Goal: Information Seeking & Learning: Learn about a topic

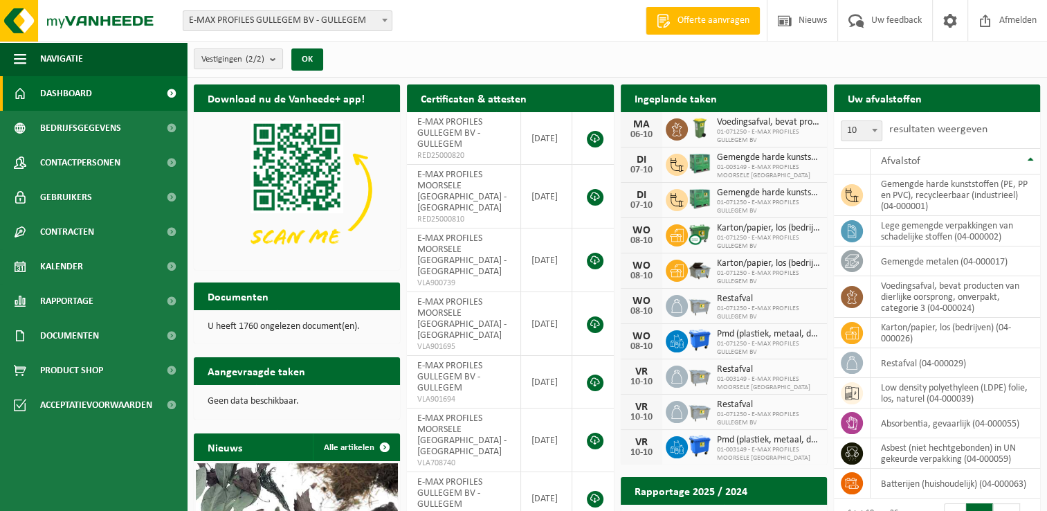
click at [386, 17] on span at bounding box center [385, 20] width 14 height 18
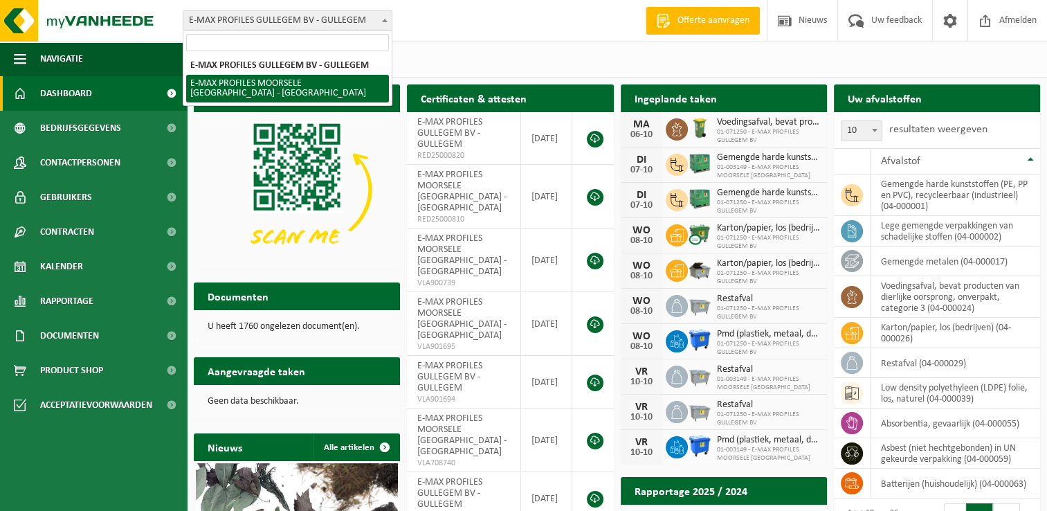
select select "172"
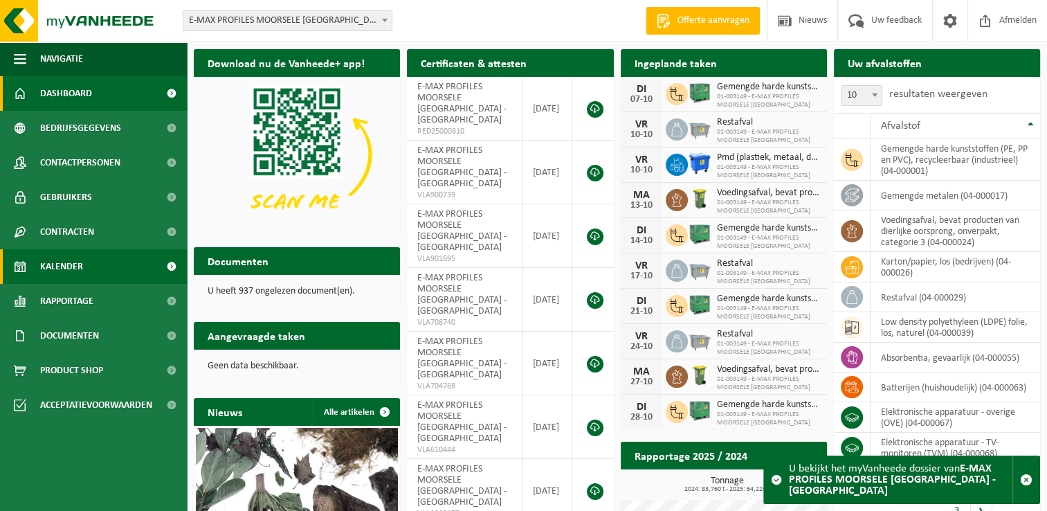
click at [62, 272] on span "Kalender" at bounding box center [61, 266] width 43 height 35
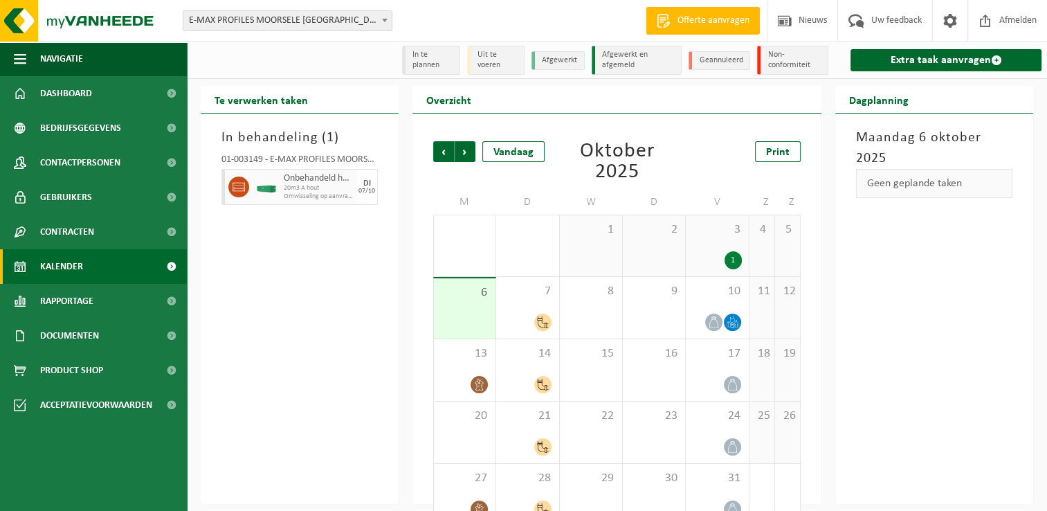
click at [80, 266] on span "Kalender" at bounding box center [61, 266] width 43 height 35
click at [446, 148] on span "Vorige" at bounding box center [443, 151] width 21 height 21
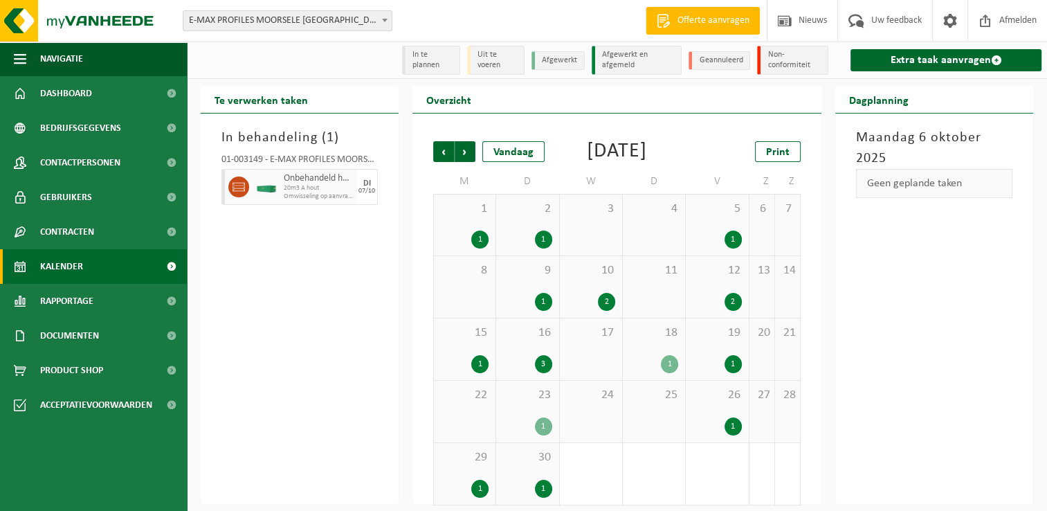
click at [480, 217] on span "1" at bounding box center [465, 208] width 48 height 15
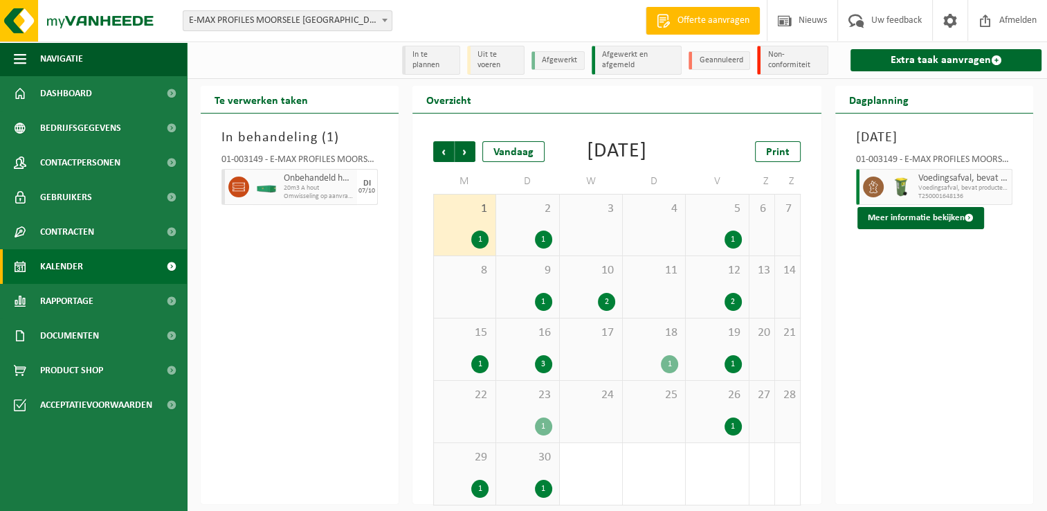
click at [525, 217] on span "2" at bounding box center [527, 208] width 48 height 15
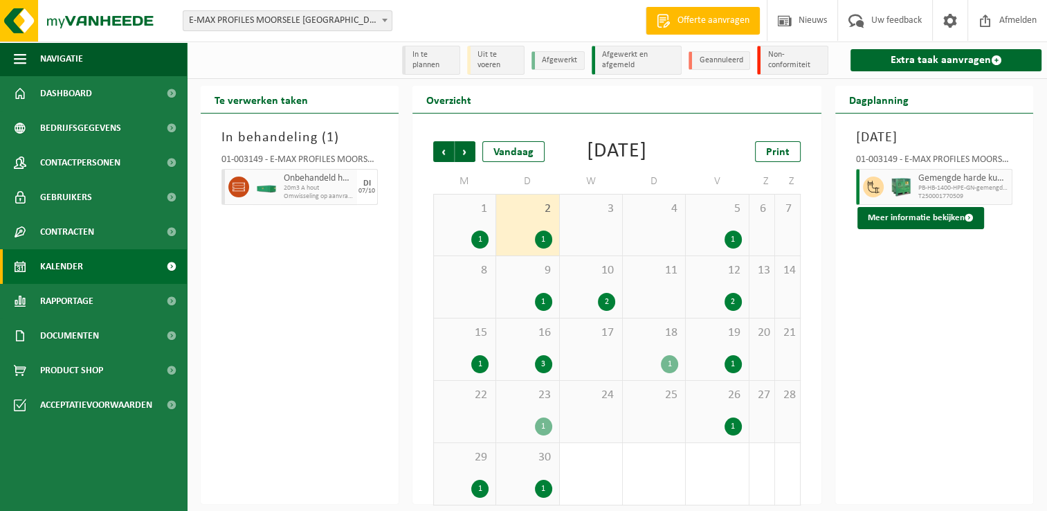
click at [707, 242] on div "5 1" at bounding box center [717, 224] width 62 height 61
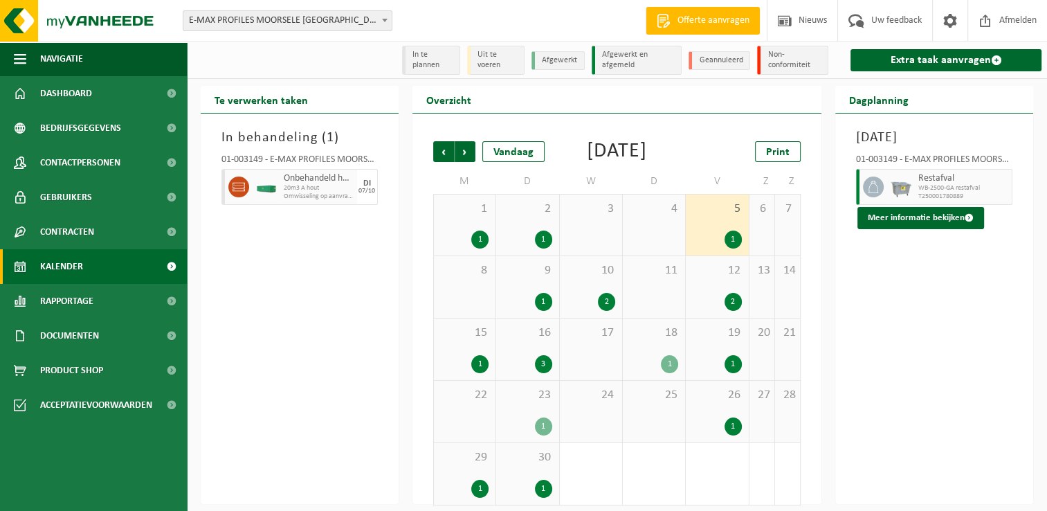
click at [515, 298] on div "9 1" at bounding box center [527, 287] width 62 height 62
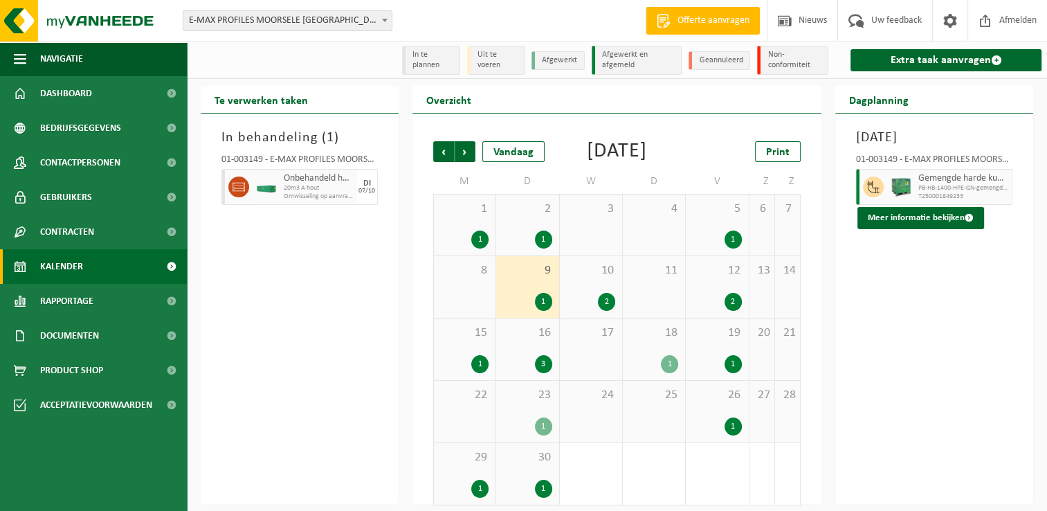
click at [581, 300] on div "10 2" at bounding box center [591, 287] width 62 height 62
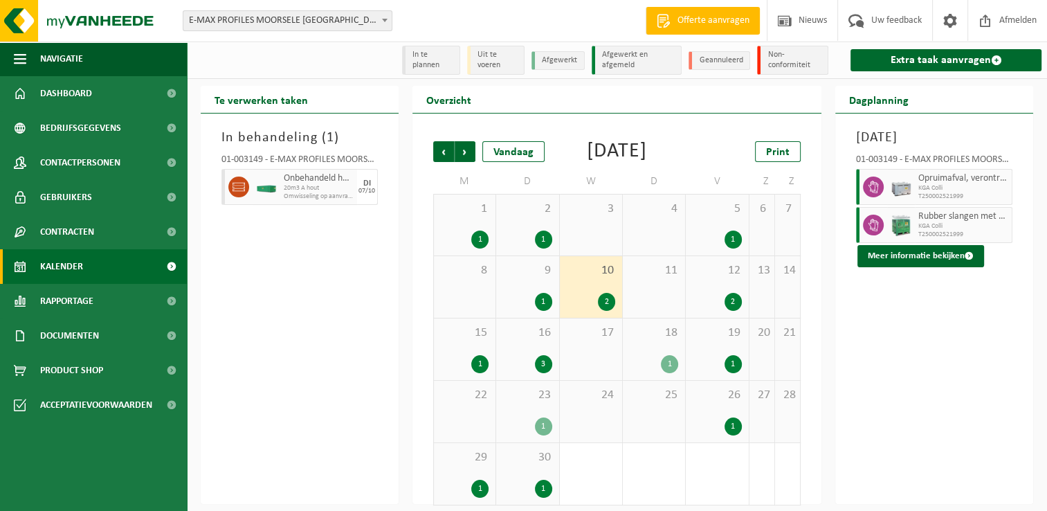
click at [922, 192] on span "KGA Colli" at bounding box center [963, 188] width 90 height 8
click at [934, 267] on button "Meer informatie bekijken" at bounding box center [921, 256] width 127 height 22
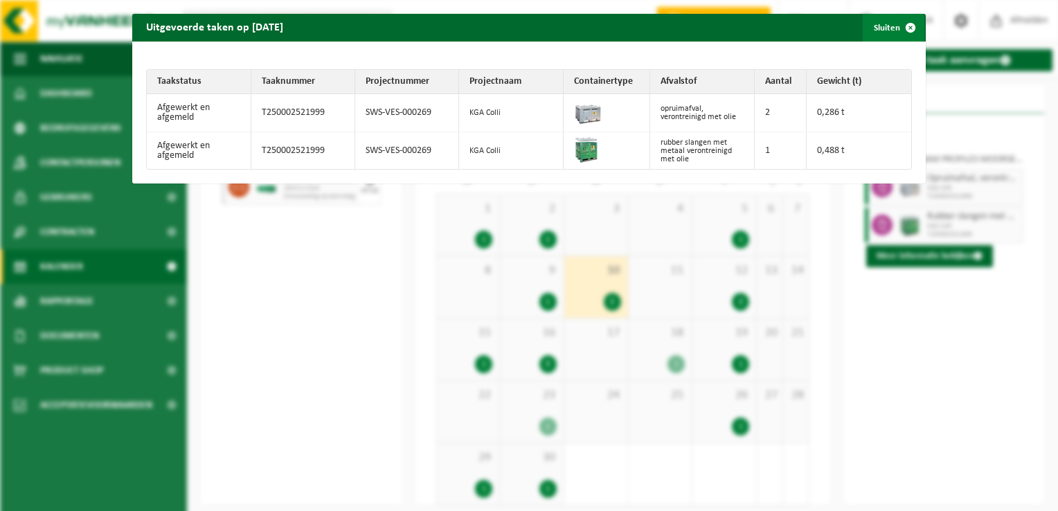
click at [886, 29] on button "Sluiten" at bounding box center [893, 28] width 62 height 28
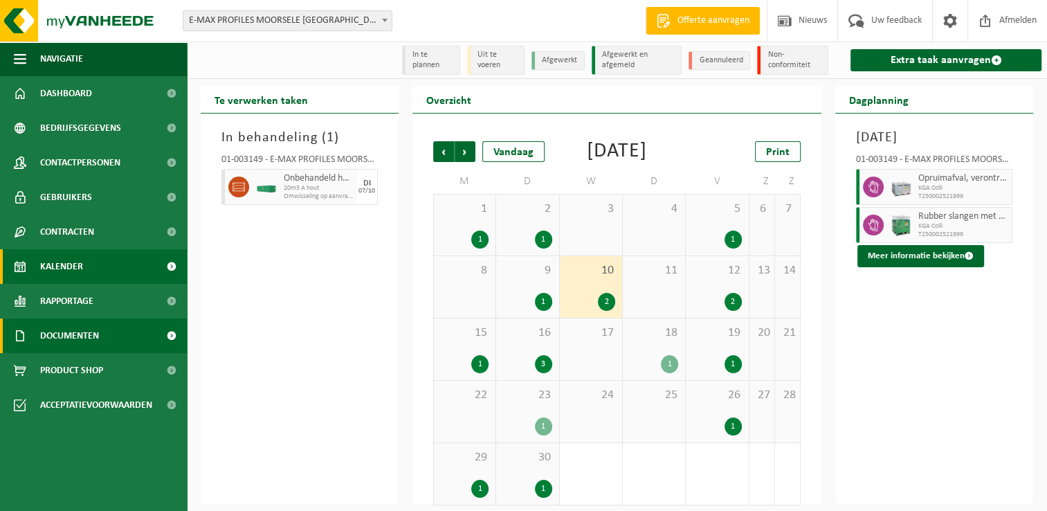
click at [88, 333] on span "Documenten" at bounding box center [69, 335] width 59 height 35
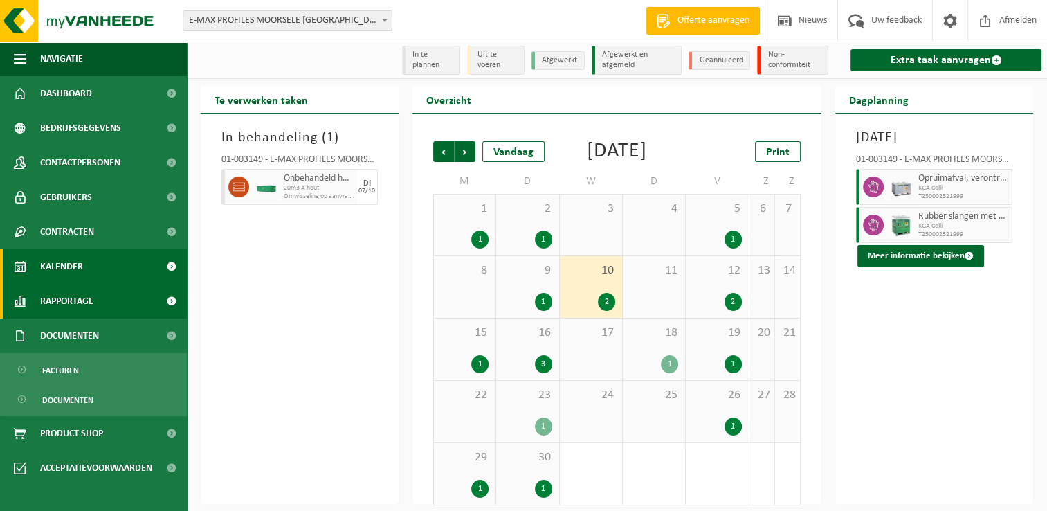
click at [95, 292] on link "Rapportage" at bounding box center [93, 301] width 187 height 35
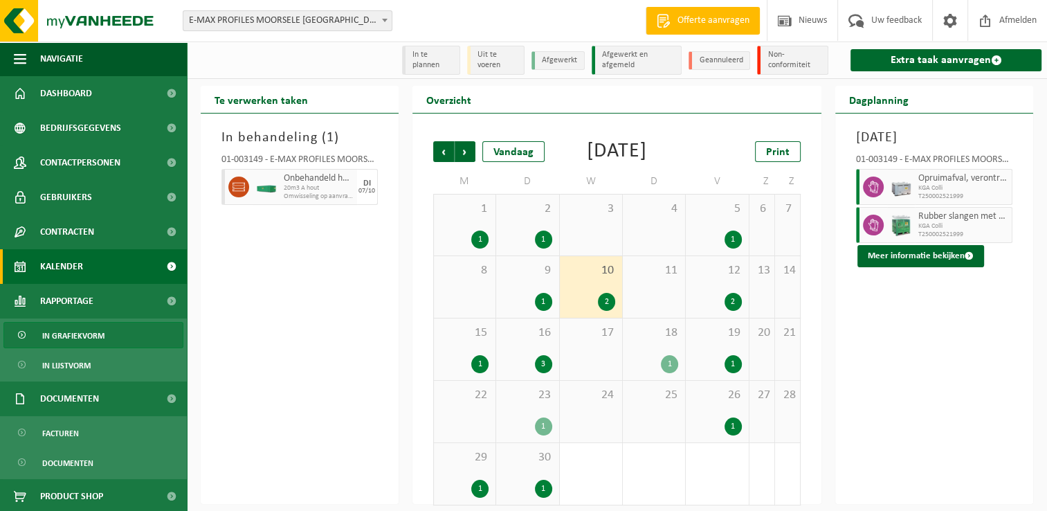
click at [89, 335] on span "In grafiekvorm" at bounding box center [73, 336] width 62 height 26
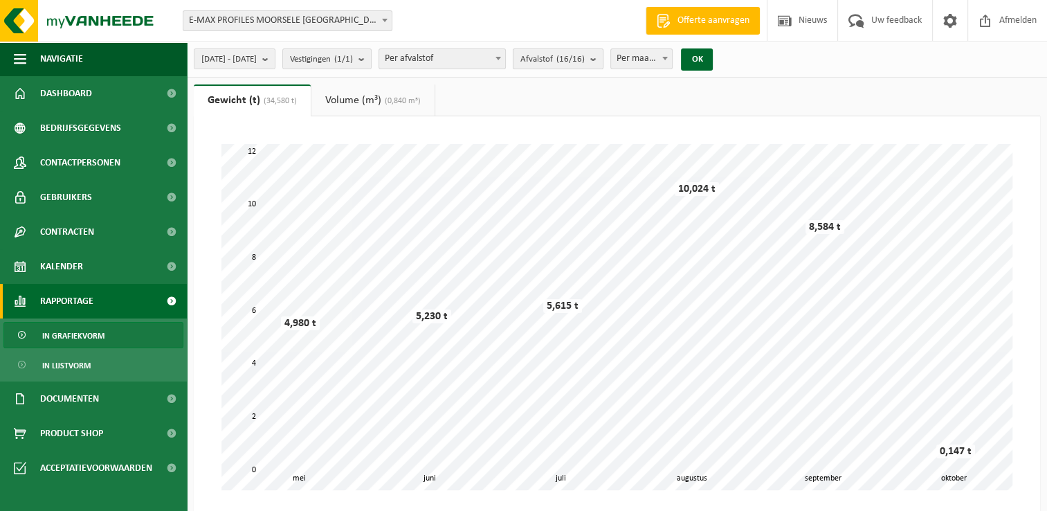
click at [603, 62] on b "submit" at bounding box center [596, 58] width 12 height 19
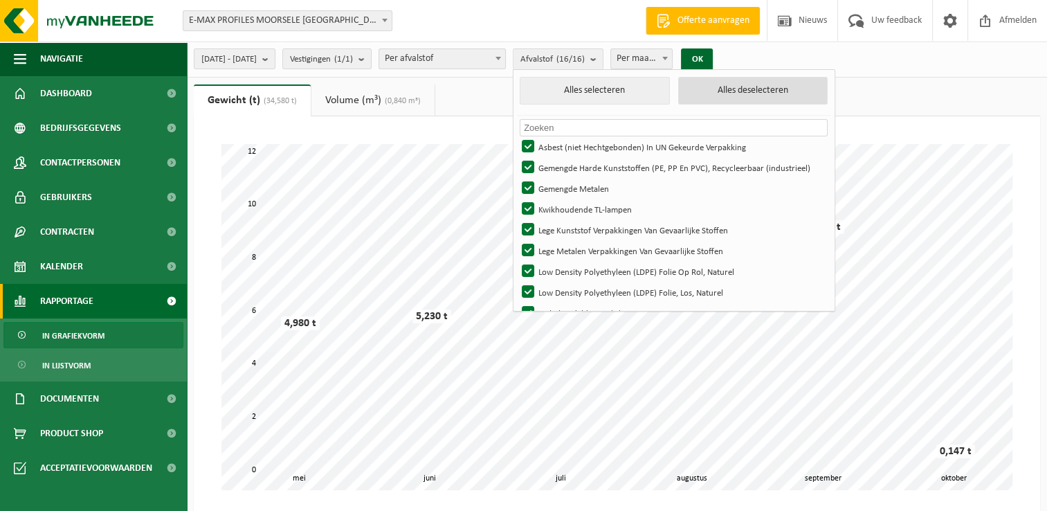
click at [770, 93] on button "Alles deselecteren" at bounding box center [753, 91] width 150 height 28
checkbox input "false"
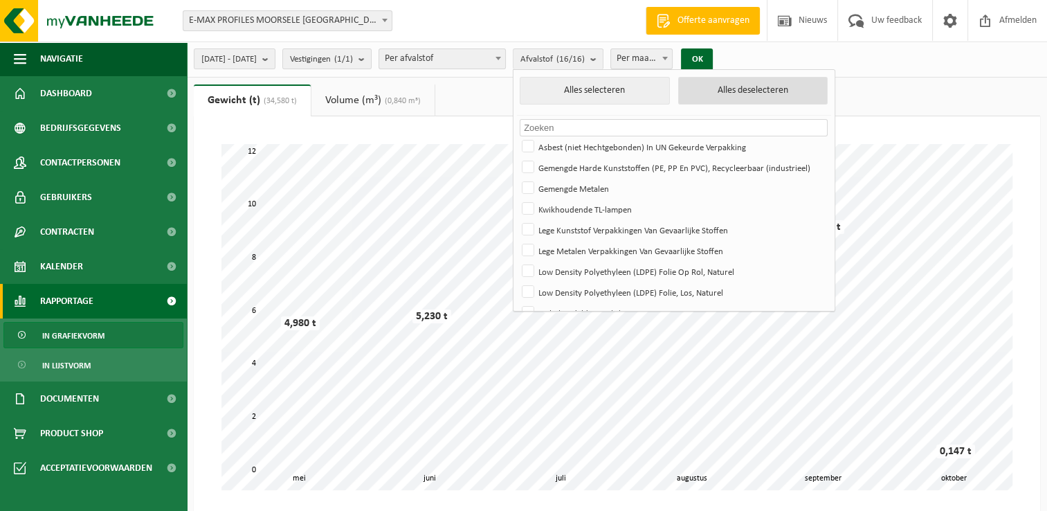
checkbox input "false"
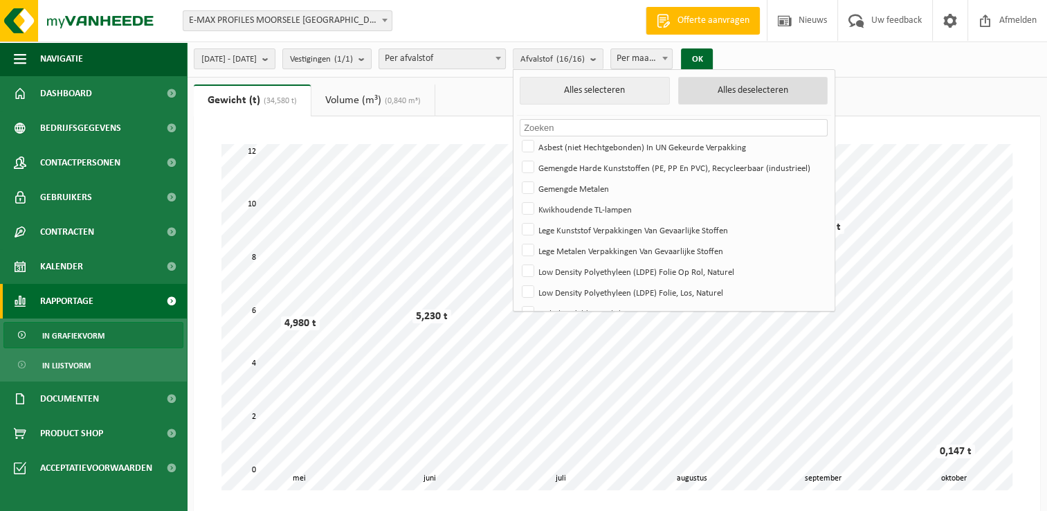
checkbox input "false"
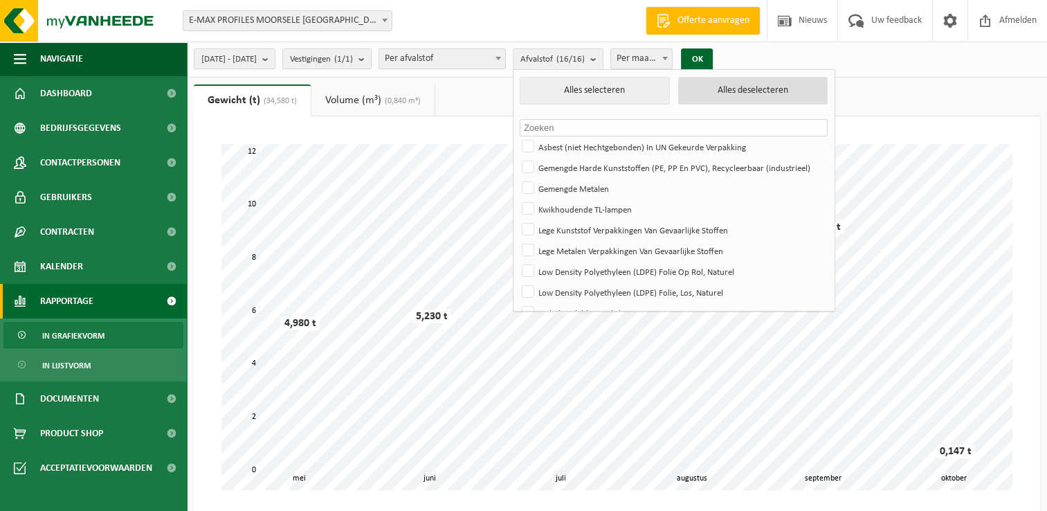
checkbox input "false"
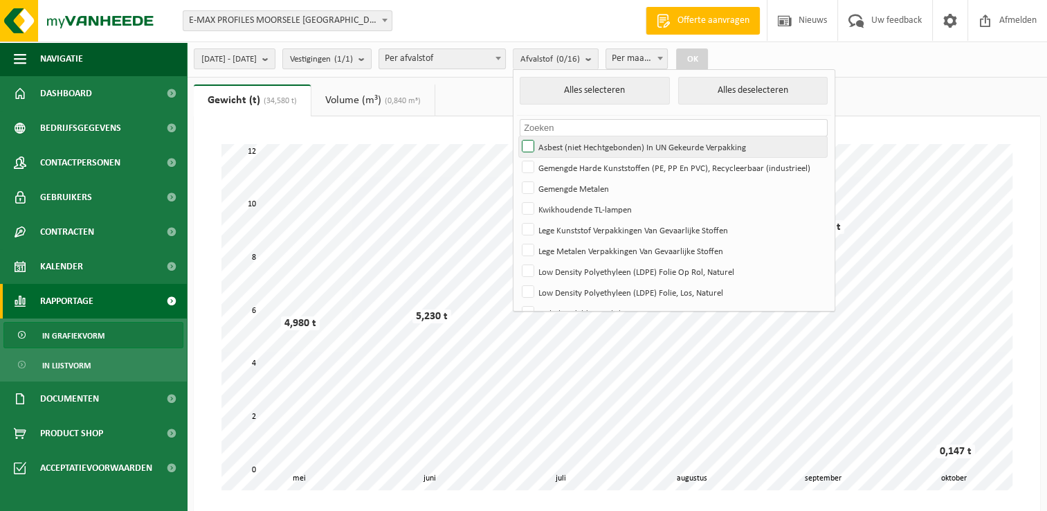
click at [565, 139] on label "Asbest (niet Hechtgebonden) In UN Gekeurde Verpakking" at bounding box center [673, 146] width 308 height 21
click at [517, 136] on input "Asbest (niet Hechtgebonden) In UN Gekeurde Verpakking" at bounding box center [516, 136] width 1 height 1
click at [708, 62] on button "OK" at bounding box center [692, 59] width 32 height 22
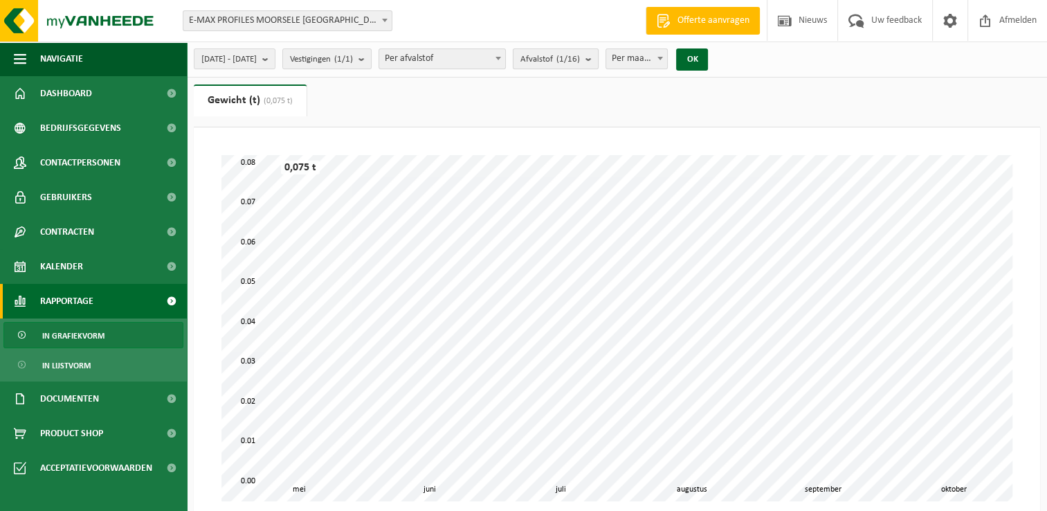
click at [598, 60] on b "submit" at bounding box center [592, 58] width 12 height 19
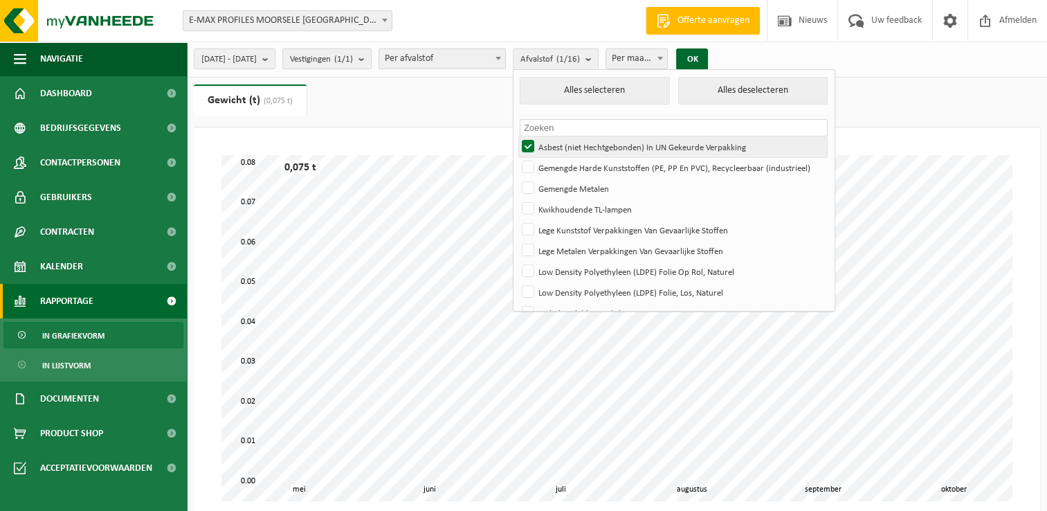
click at [568, 145] on label "Asbest (niet Hechtgebonden) In UN Gekeurde Verpakking" at bounding box center [673, 146] width 308 height 21
click at [517, 136] on input "Asbest (niet Hechtgebonden) In UN Gekeurde Verpakking" at bounding box center [516, 136] width 1 height 1
checkbox input "false"
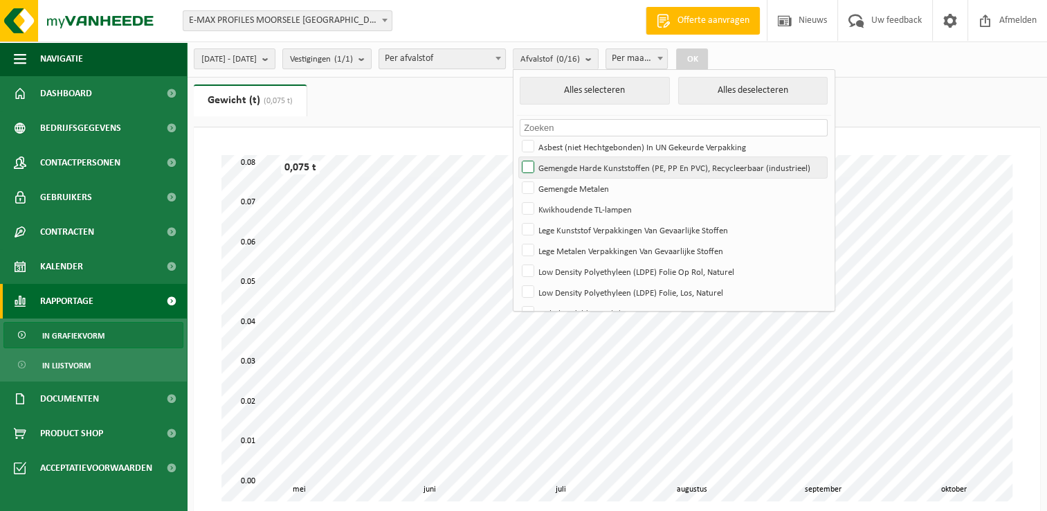
click at [561, 162] on label "Gemengde Harde Kunststoffen (PE, PP En PVC), Recycleerbaar (industrieel)" at bounding box center [673, 167] width 308 height 21
click at [517, 157] on input "Gemengde Harde Kunststoffen (PE, PP En PVC), Recycleerbaar (industrieel)" at bounding box center [516, 156] width 1 height 1
click at [708, 62] on button "OK" at bounding box center [692, 59] width 32 height 22
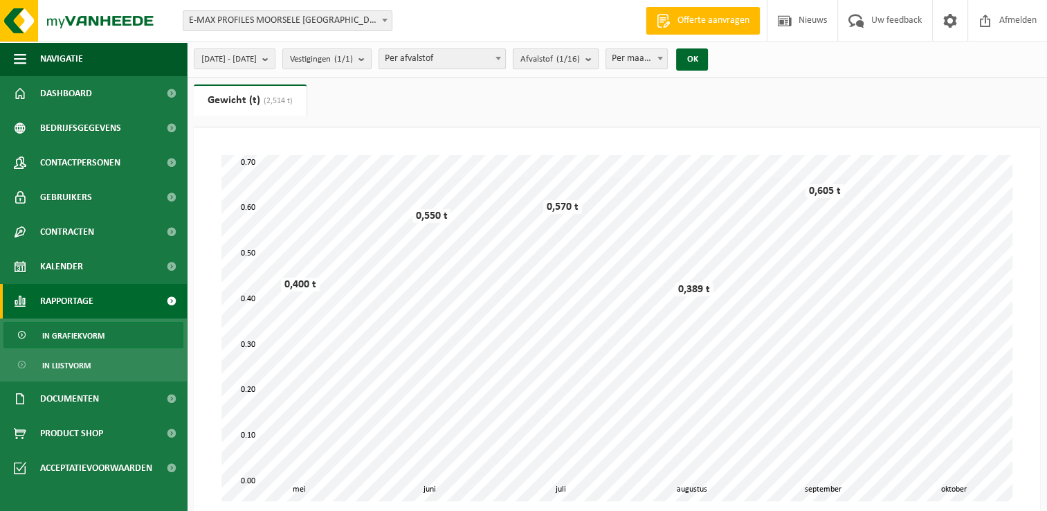
click at [598, 59] on b "submit" at bounding box center [592, 58] width 12 height 19
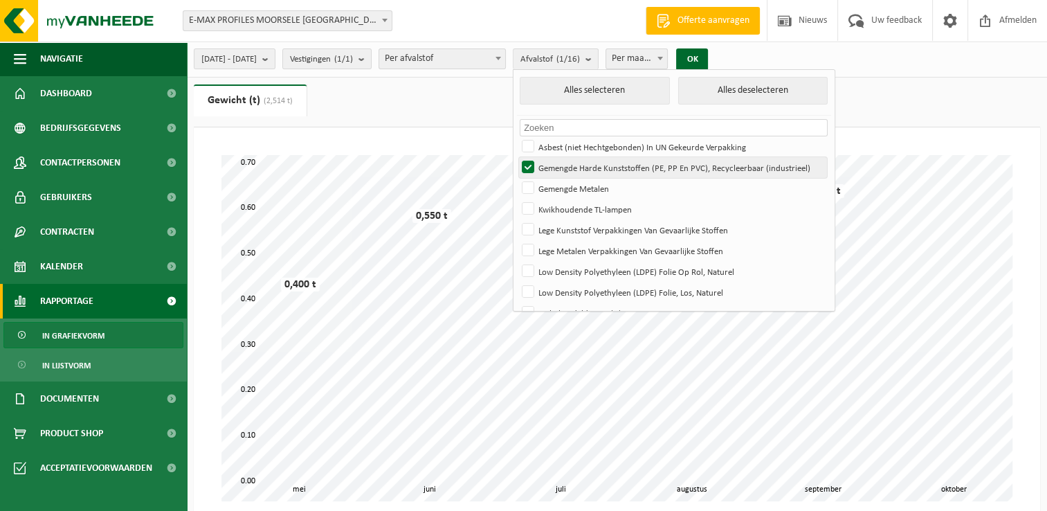
click at [566, 166] on label "Gemengde Harde Kunststoffen (PE, PP En PVC), Recycleerbaar (industrieel)" at bounding box center [673, 167] width 308 height 21
click at [517, 157] on input "Gemengde Harde Kunststoffen (PE, PP En PVC), Recycleerbaar (industrieel)" at bounding box center [516, 156] width 1 height 1
checkbox input "false"
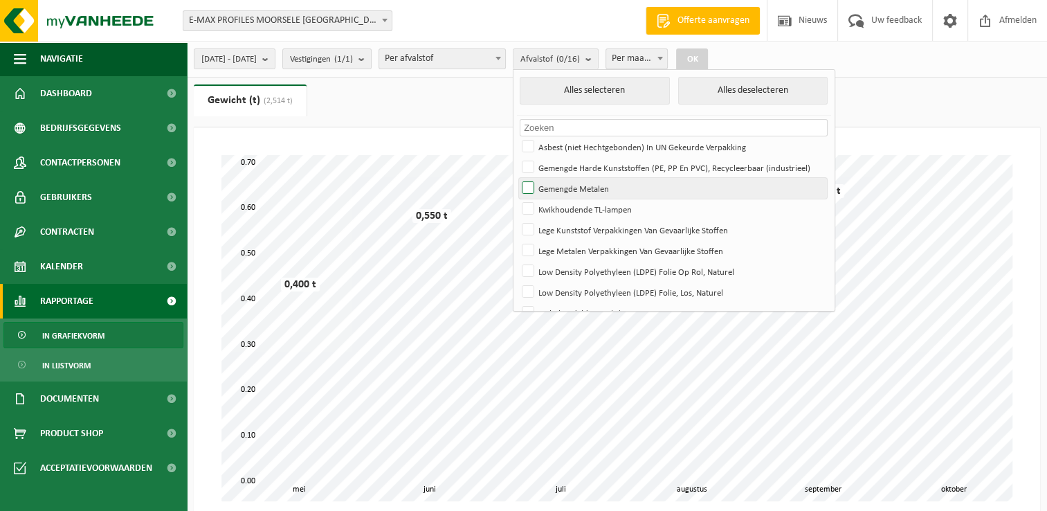
click at [561, 188] on label "Gemengde Metalen" at bounding box center [673, 188] width 308 height 21
click at [517, 178] on input "Gemengde Metalen" at bounding box center [516, 177] width 1 height 1
click at [708, 54] on button "OK" at bounding box center [692, 59] width 32 height 22
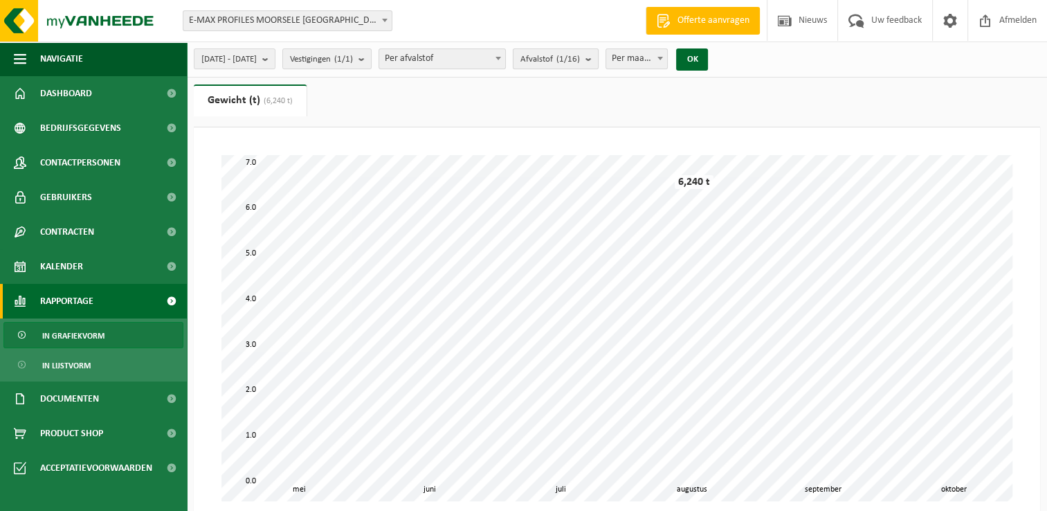
click at [598, 57] on b "submit" at bounding box center [592, 58] width 12 height 19
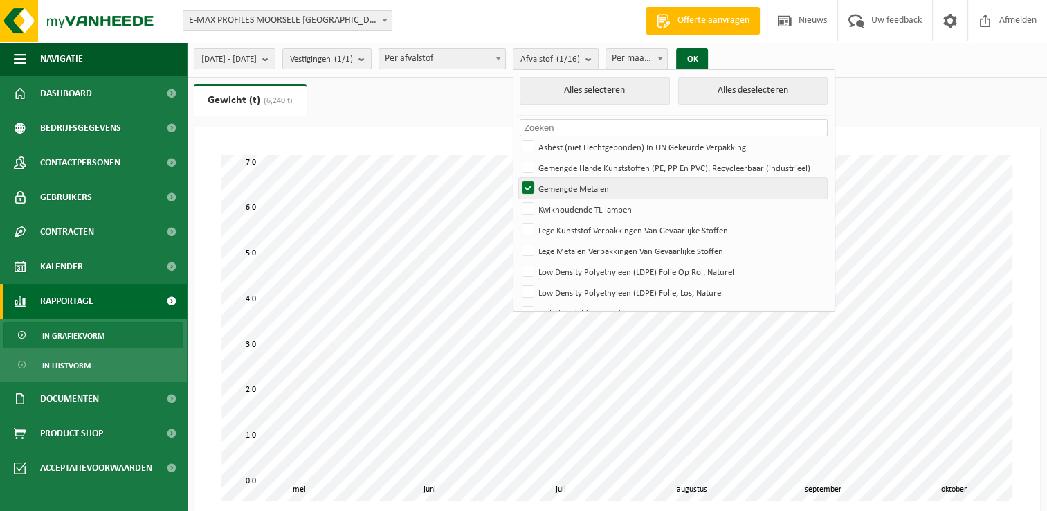
click at [564, 183] on label "Gemengde Metalen" at bounding box center [673, 188] width 308 height 21
click at [517, 178] on input "Gemengde Metalen" at bounding box center [516, 177] width 1 height 1
checkbox input "false"
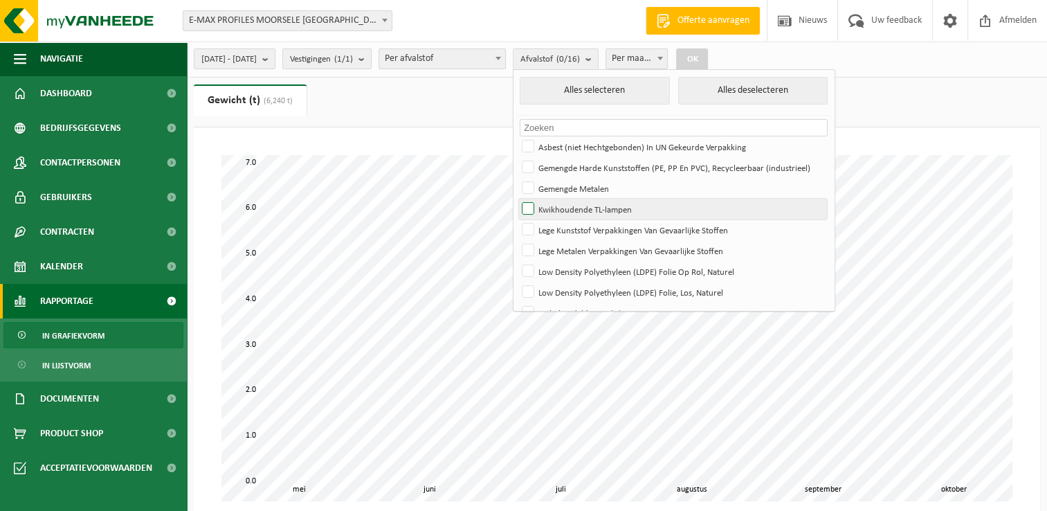
click at [564, 208] on label "Kwikhoudende TL-lampen" at bounding box center [673, 209] width 308 height 21
click at [517, 199] on input "Kwikhoudende TL-lampen" at bounding box center [516, 198] width 1 height 1
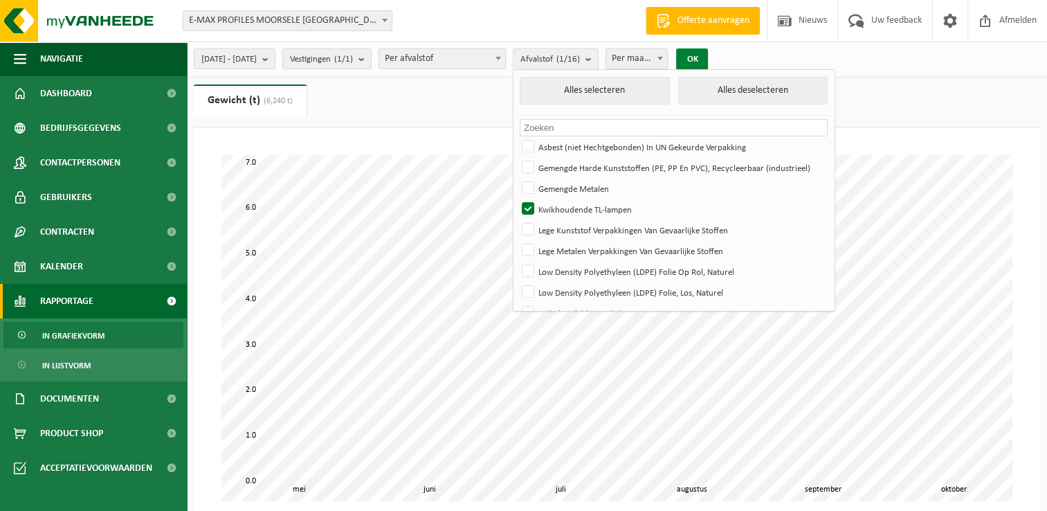
click at [708, 56] on button "OK" at bounding box center [692, 59] width 32 height 22
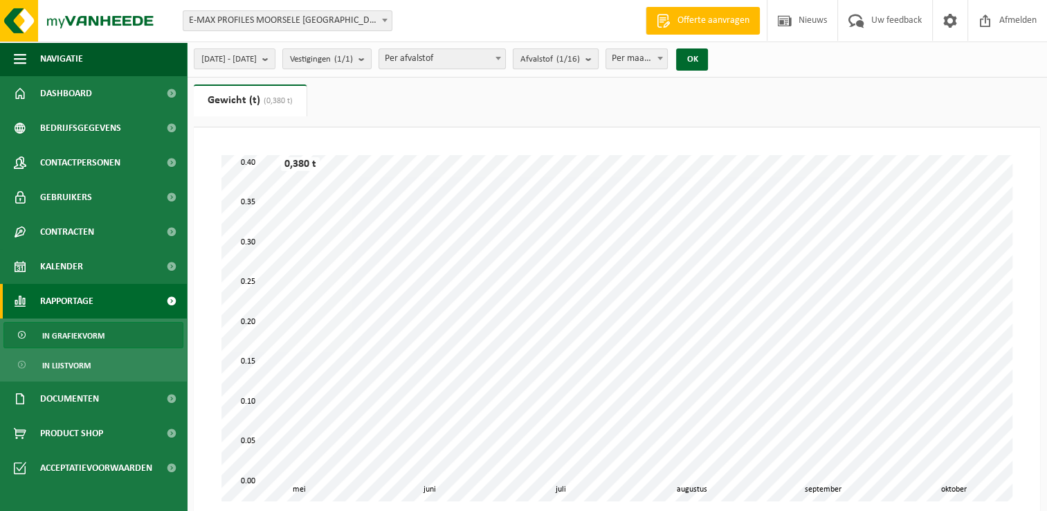
click at [598, 57] on b "submit" at bounding box center [592, 58] width 12 height 19
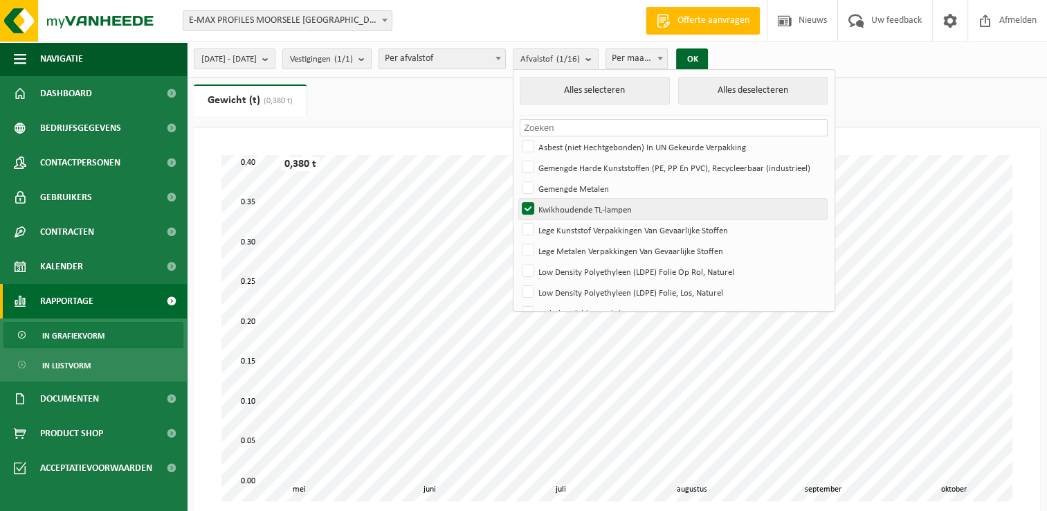
click at [570, 209] on label "Kwikhoudende TL-lampen" at bounding box center [673, 209] width 308 height 21
click at [517, 199] on input "Kwikhoudende TL-lampen" at bounding box center [516, 198] width 1 height 1
checkbox input "false"
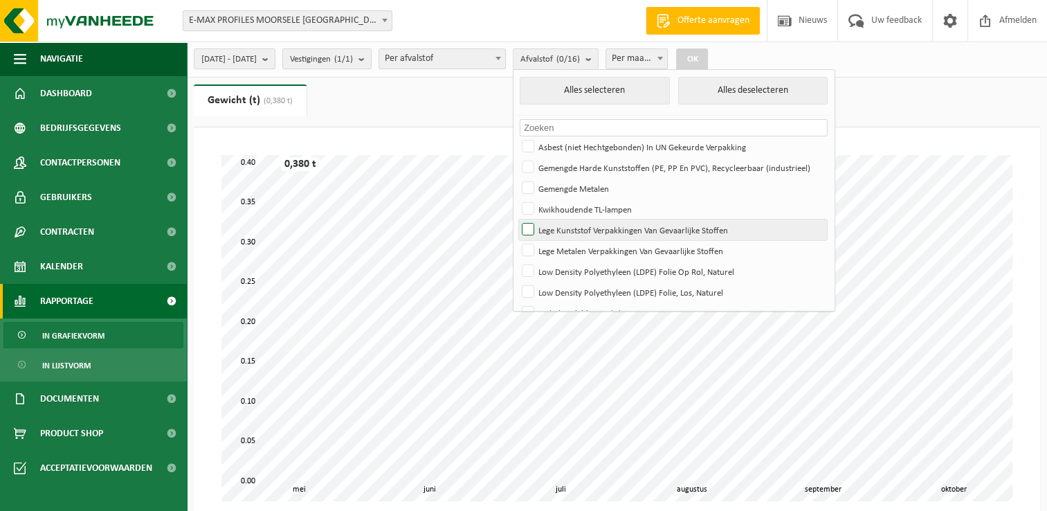
click at [564, 228] on label "Lege Kunststof Verpakkingen Van Gevaarlijke Stoffen" at bounding box center [673, 229] width 308 height 21
click at [517, 219] on input "Lege Kunststof Verpakkingen Van Gevaarlijke Stoffen" at bounding box center [516, 219] width 1 height 1
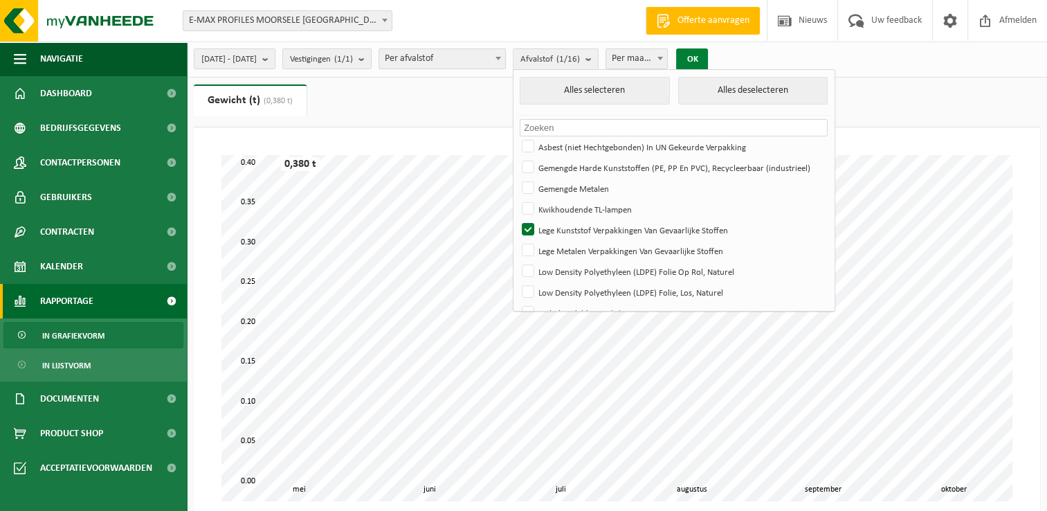
click at [708, 57] on button "OK" at bounding box center [692, 59] width 32 height 22
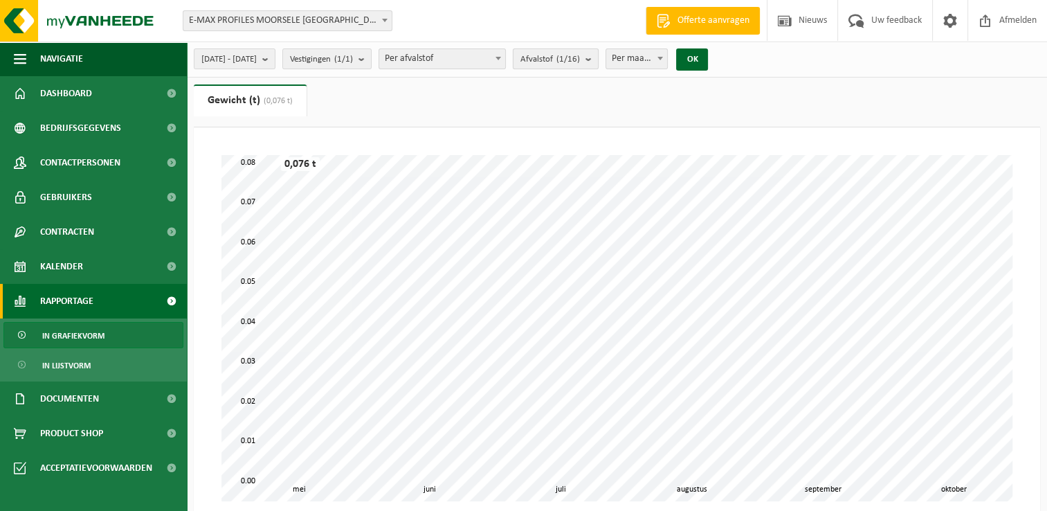
click at [598, 58] on b "submit" at bounding box center [592, 58] width 12 height 19
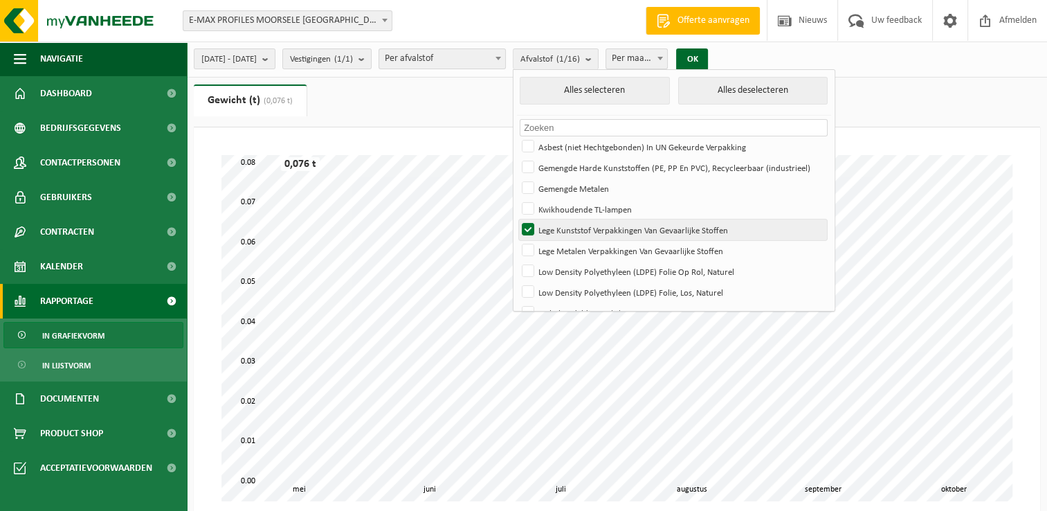
click at [574, 231] on label "Lege Kunststof Verpakkingen Van Gevaarlijke Stoffen" at bounding box center [673, 229] width 308 height 21
click at [517, 219] on input "Lege Kunststof Verpakkingen Van Gevaarlijke Stoffen" at bounding box center [516, 219] width 1 height 1
checkbox input "false"
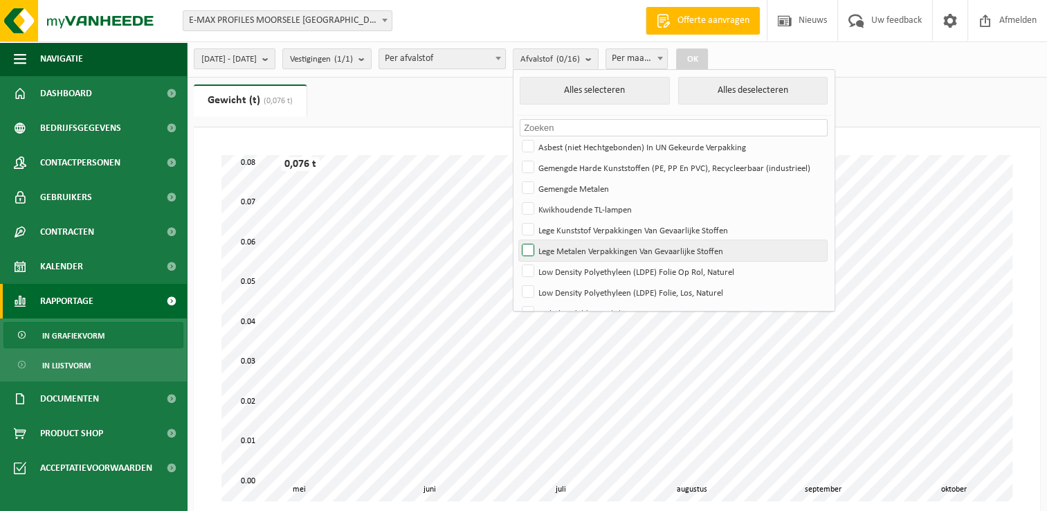
click at [572, 244] on label "Lege Metalen Verpakkingen Van Gevaarlijke Stoffen" at bounding box center [673, 250] width 308 height 21
click at [517, 240] on input "Lege Metalen Verpakkingen Van Gevaarlijke Stoffen" at bounding box center [516, 239] width 1 height 1
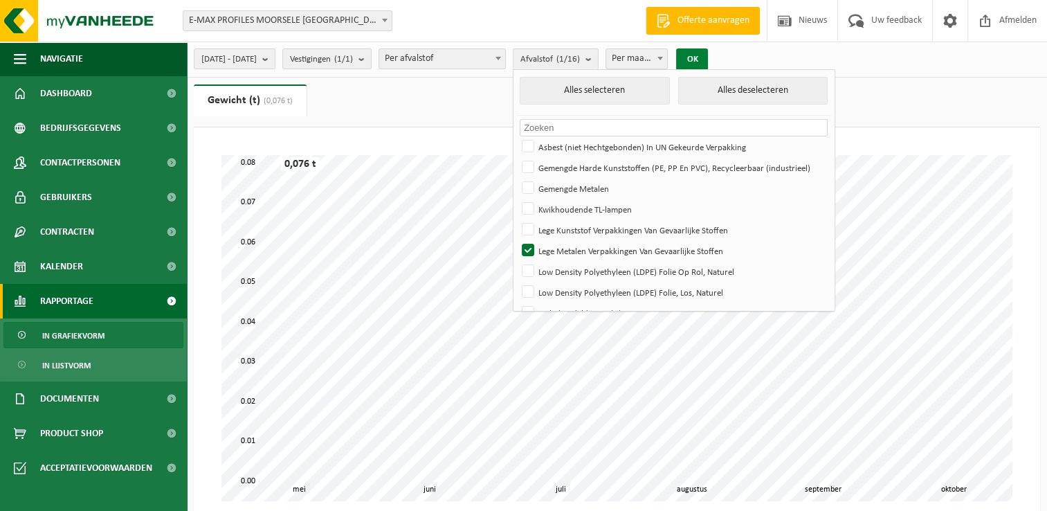
click at [708, 57] on button "OK" at bounding box center [692, 59] width 32 height 22
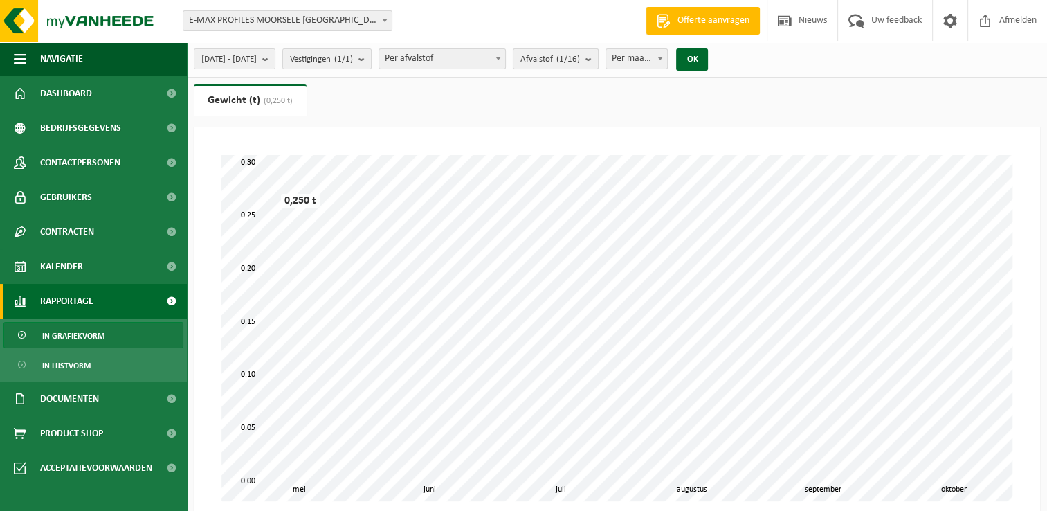
click at [598, 65] on b "submit" at bounding box center [592, 58] width 12 height 19
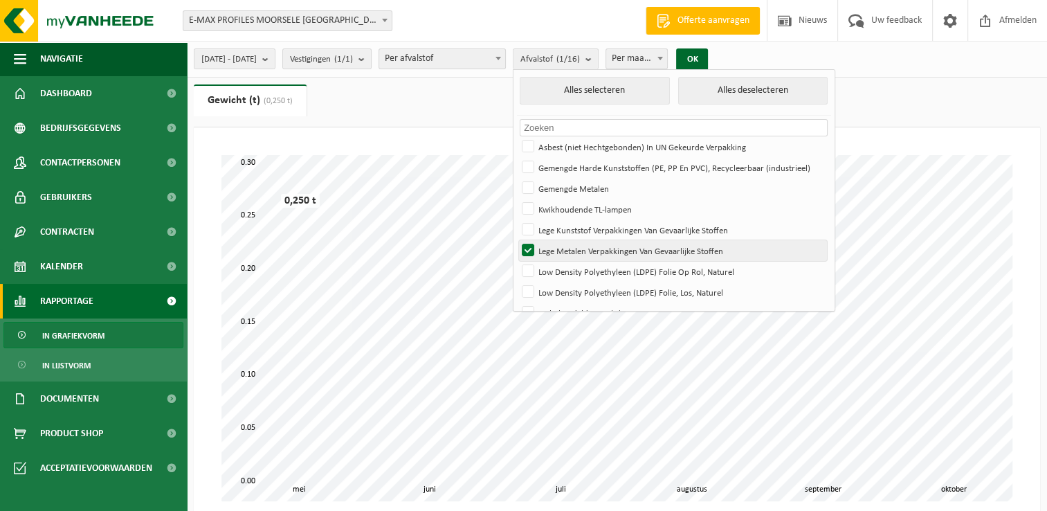
click at [569, 253] on label "Lege Metalen Verpakkingen Van Gevaarlijke Stoffen" at bounding box center [673, 250] width 308 height 21
click at [517, 240] on input "Lege Metalen Verpakkingen Van Gevaarlijke Stoffen" at bounding box center [516, 239] width 1 height 1
checkbox input "false"
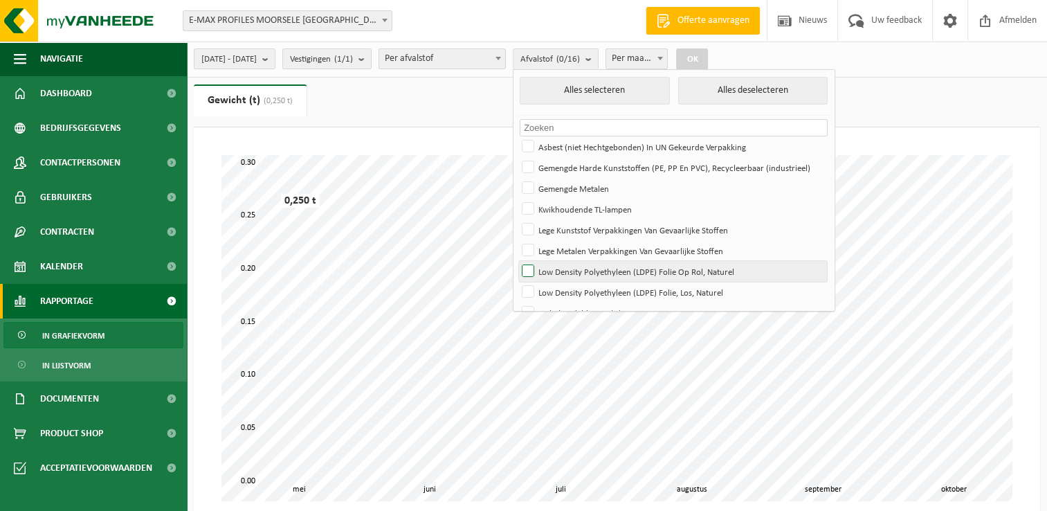
click at [565, 269] on label "Low Density Polyethyleen (LDPE) Folie Op Rol, Naturel" at bounding box center [673, 271] width 308 height 21
click at [517, 261] on input "Low Density Polyethyleen (LDPE) Folie Op Rol, Naturel" at bounding box center [516, 260] width 1 height 1
checkbox input "true"
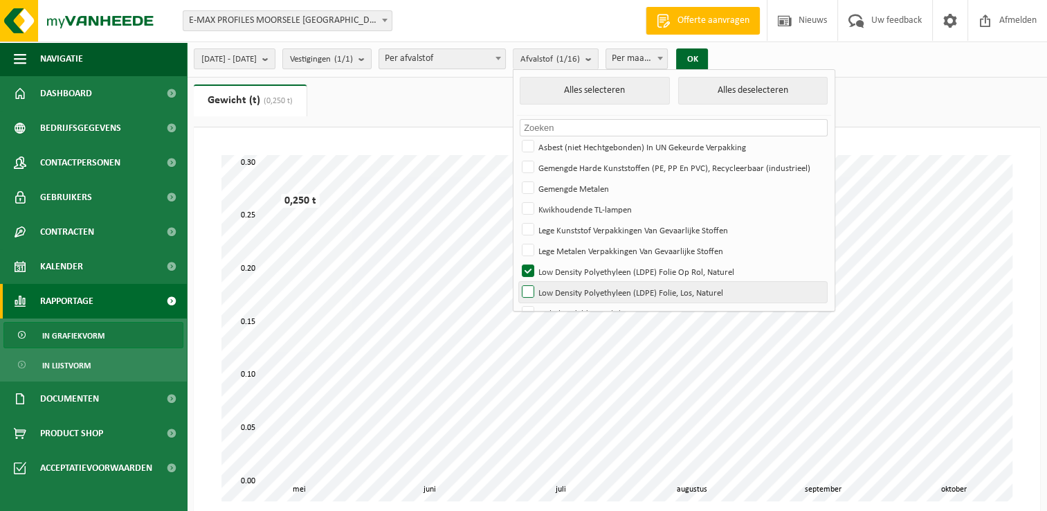
click at [563, 287] on label "Low Density Polyethyleen (LDPE) Folie, Los, Naturel" at bounding box center [673, 292] width 308 height 21
click at [517, 282] on input "Low Density Polyethyleen (LDPE) Folie, Los, Naturel" at bounding box center [516, 281] width 1 height 1
checkbox input "true"
click at [708, 58] on button "OK" at bounding box center [692, 59] width 32 height 22
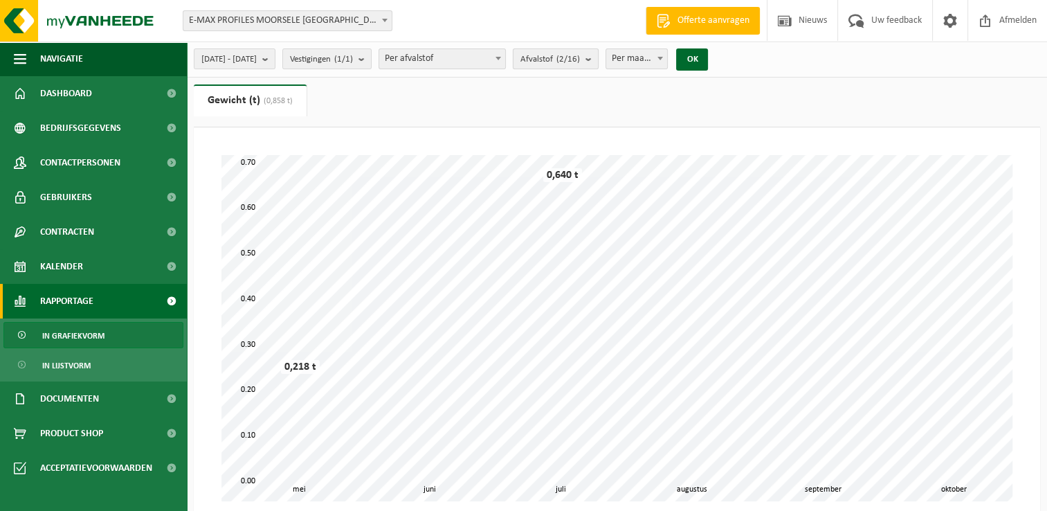
click at [598, 58] on b "submit" at bounding box center [592, 58] width 12 height 19
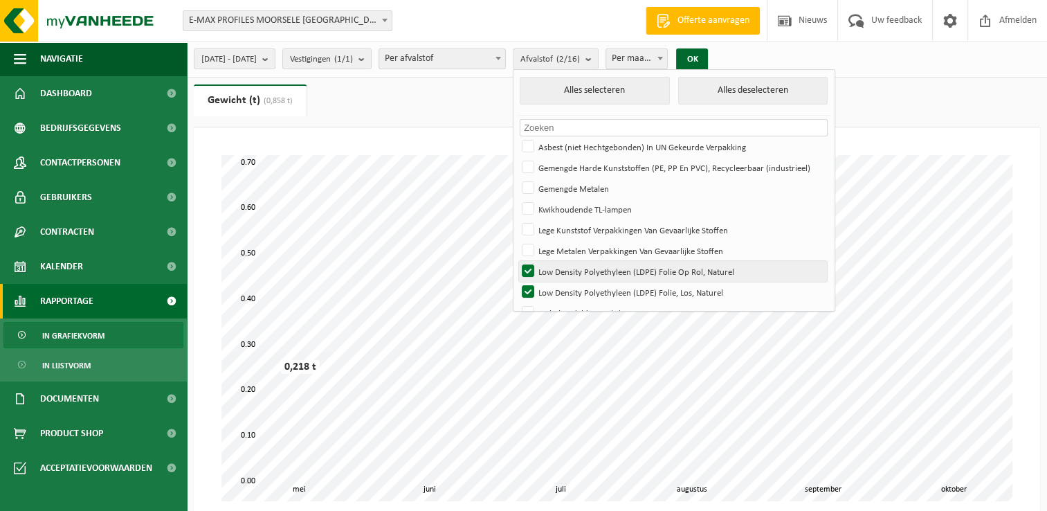
click at [565, 267] on label "Low Density Polyethyleen (LDPE) Folie Op Rol, Naturel" at bounding box center [673, 271] width 308 height 21
click at [517, 261] on input "Low Density Polyethyleen (LDPE) Folie Op Rol, Naturel" at bounding box center [516, 260] width 1 height 1
checkbox input "false"
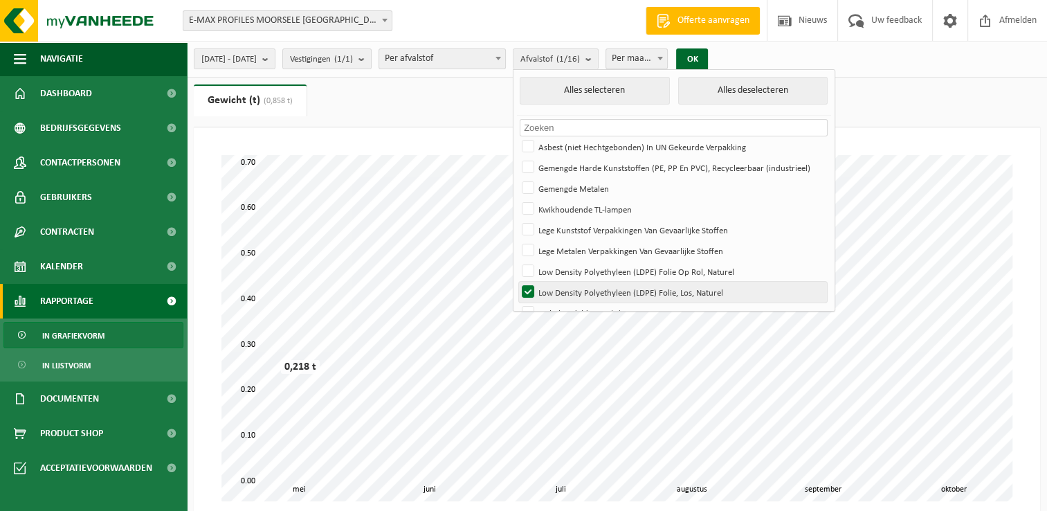
click at [565, 284] on label "Low Density Polyethyleen (LDPE) Folie, Los, Naturel" at bounding box center [673, 292] width 308 height 21
click at [517, 282] on input "Low Density Polyethyleen (LDPE) Folie, Los, Naturel" at bounding box center [516, 281] width 1 height 1
checkbox input "false"
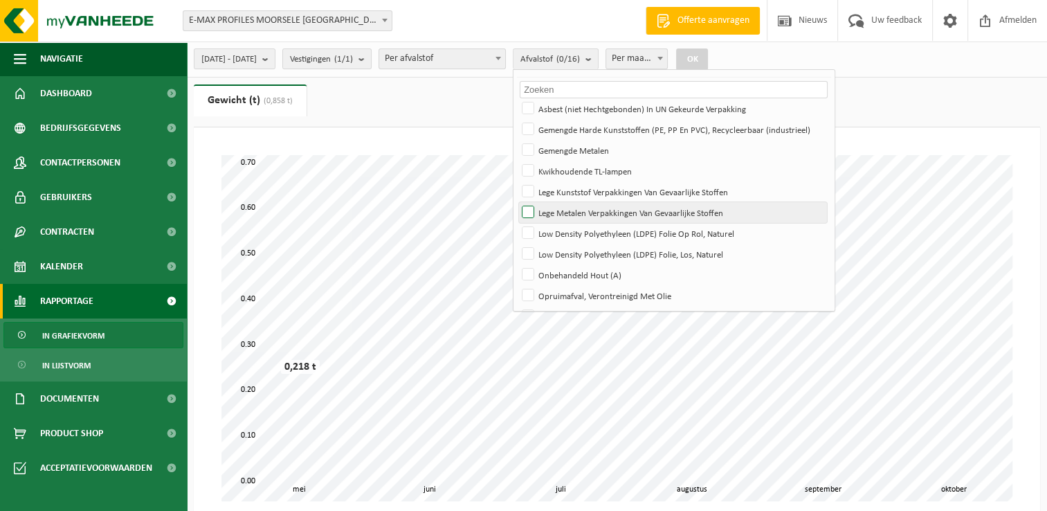
scroll to position [69, 0]
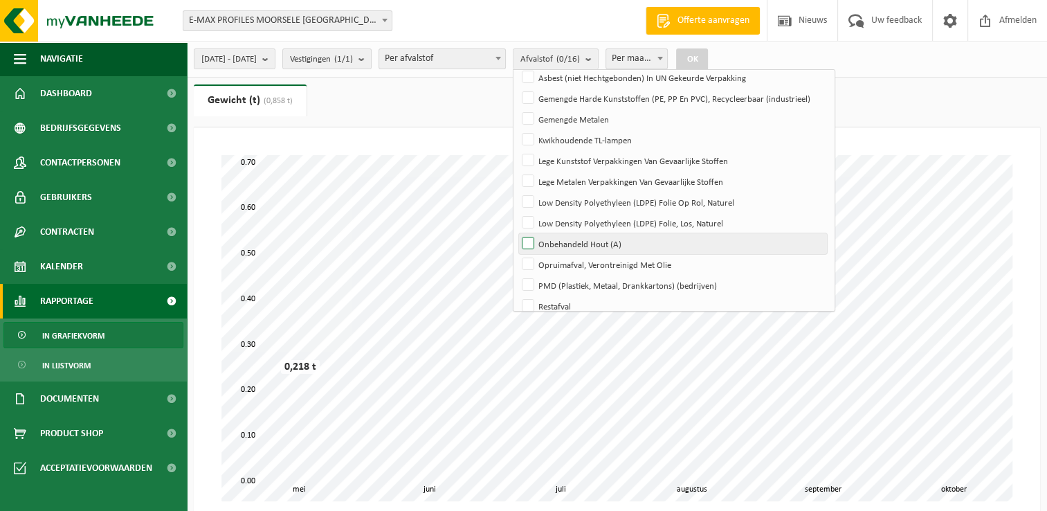
click at [570, 242] on label "Onbehandeld Hout (A)" at bounding box center [673, 243] width 308 height 21
click at [517, 233] on input "Onbehandeld Hout (A)" at bounding box center [516, 233] width 1 height 1
click at [708, 54] on button "OK" at bounding box center [692, 59] width 32 height 22
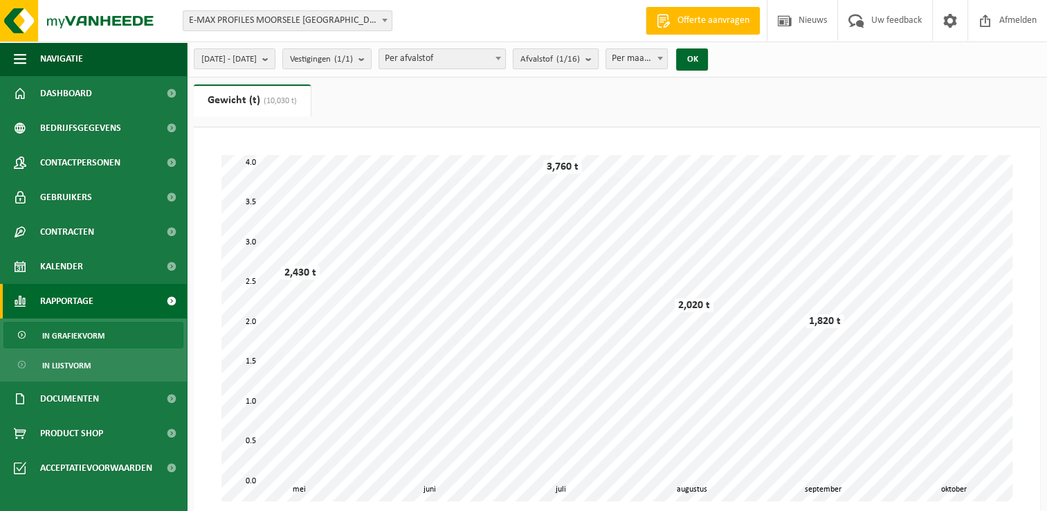
click at [598, 57] on b "submit" at bounding box center [592, 58] width 12 height 19
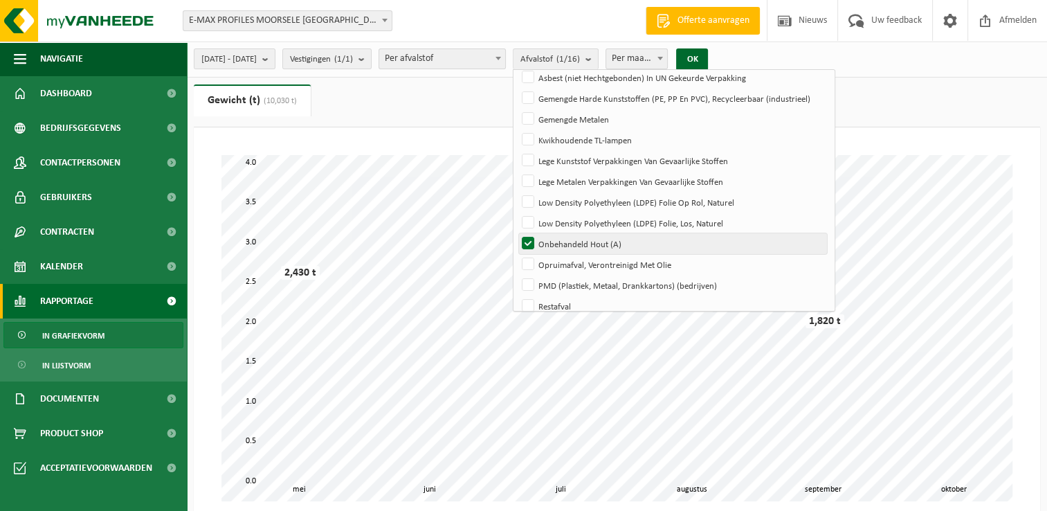
click at [569, 239] on label "Onbehandeld Hout (A)" at bounding box center [673, 243] width 308 height 21
click at [517, 233] on input "Onbehandeld Hout (A)" at bounding box center [516, 233] width 1 height 1
checkbox input "false"
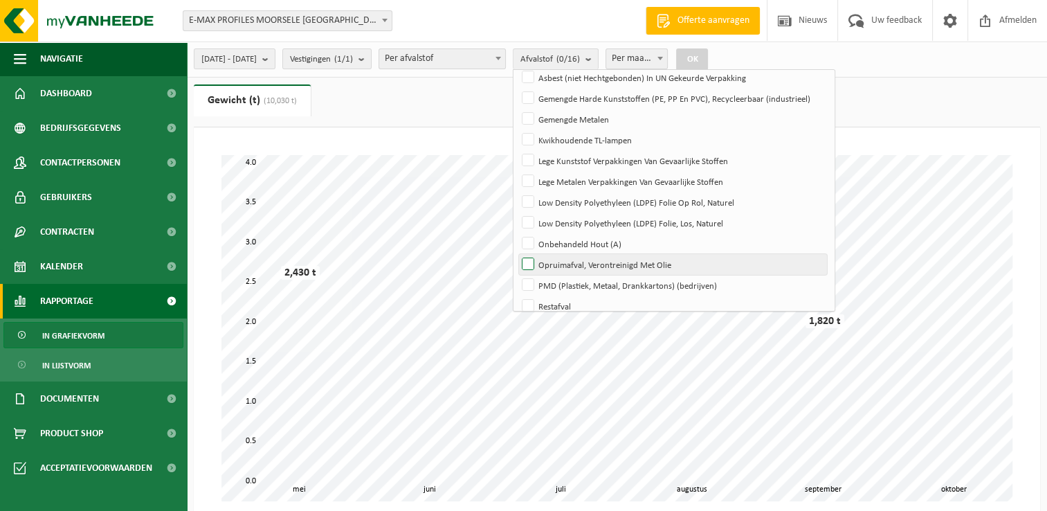
click at [570, 260] on label "Opruimafval, Verontreinigd Met Olie" at bounding box center [673, 264] width 308 height 21
click at [517, 254] on input "Opruimafval, Verontreinigd Met Olie" at bounding box center [516, 253] width 1 height 1
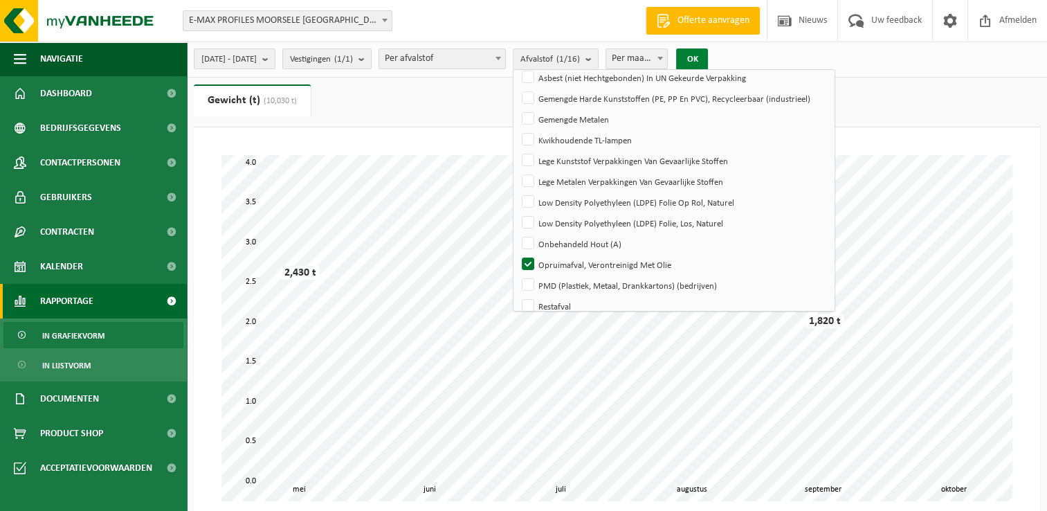
click at [708, 63] on button "OK" at bounding box center [692, 59] width 32 height 22
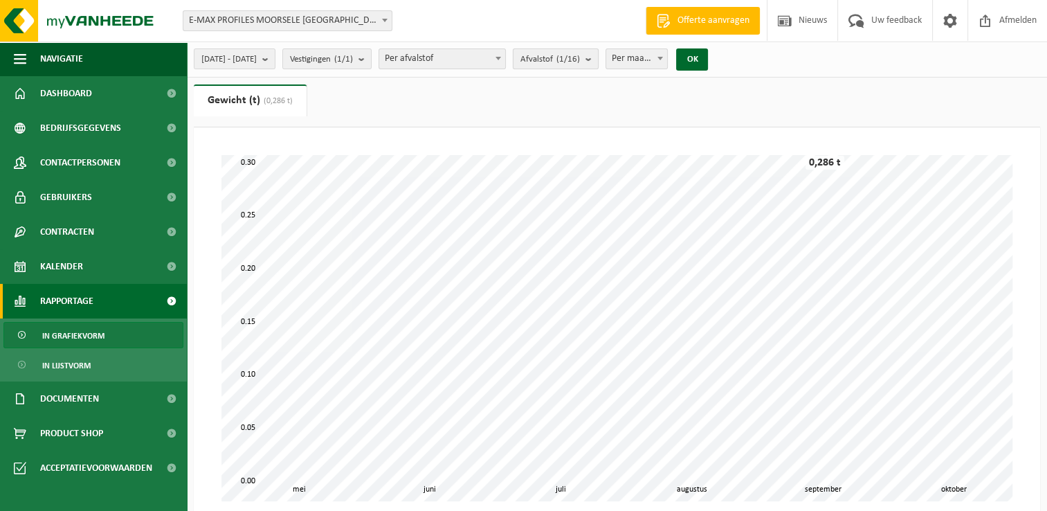
click at [598, 60] on b "submit" at bounding box center [592, 58] width 12 height 19
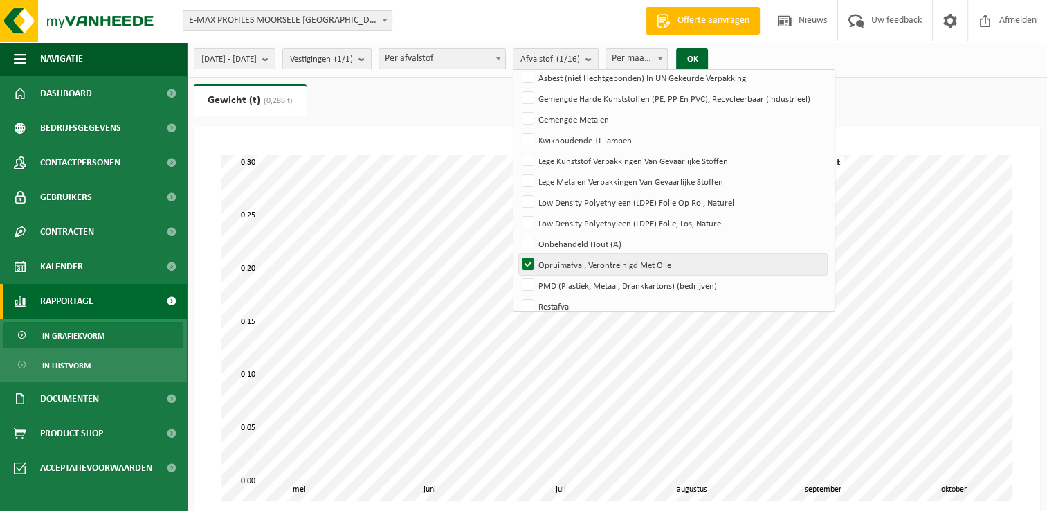
click at [570, 264] on label "Opruimafval, Verontreinigd Met Olie" at bounding box center [673, 264] width 308 height 21
click at [517, 254] on input "Opruimafval, Verontreinigd Met Olie" at bounding box center [516, 253] width 1 height 1
checkbox input "false"
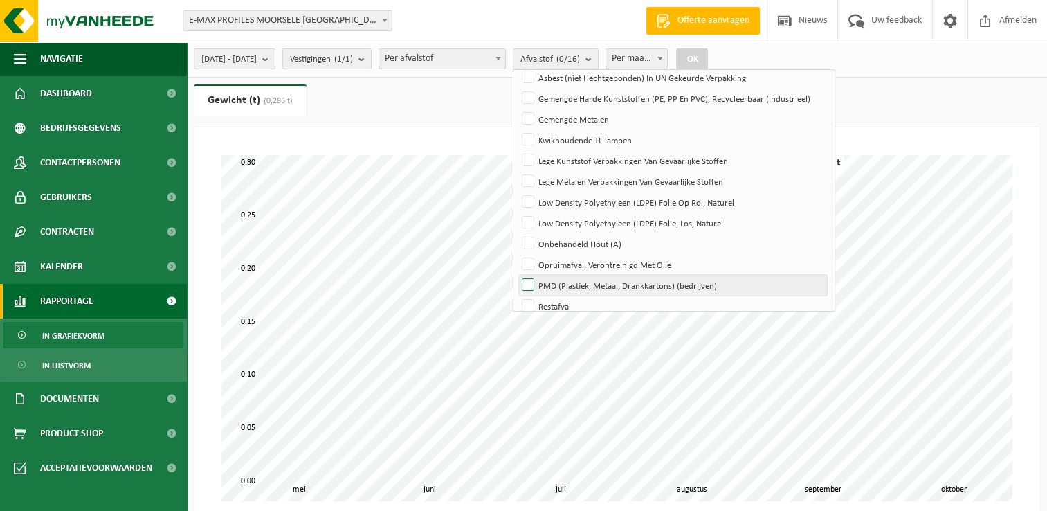
click at [569, 281] on label "PMD (Plastiek, Metaal, Drankkartons) (bedrijven)" at bounding box center [673, 285] width 308 height 21
click at [517, 275] on input "PMD (Plastiek, Metaal, Drankkartons) (bedrijven)" at bounding box center [516, 274] width 1 height 1
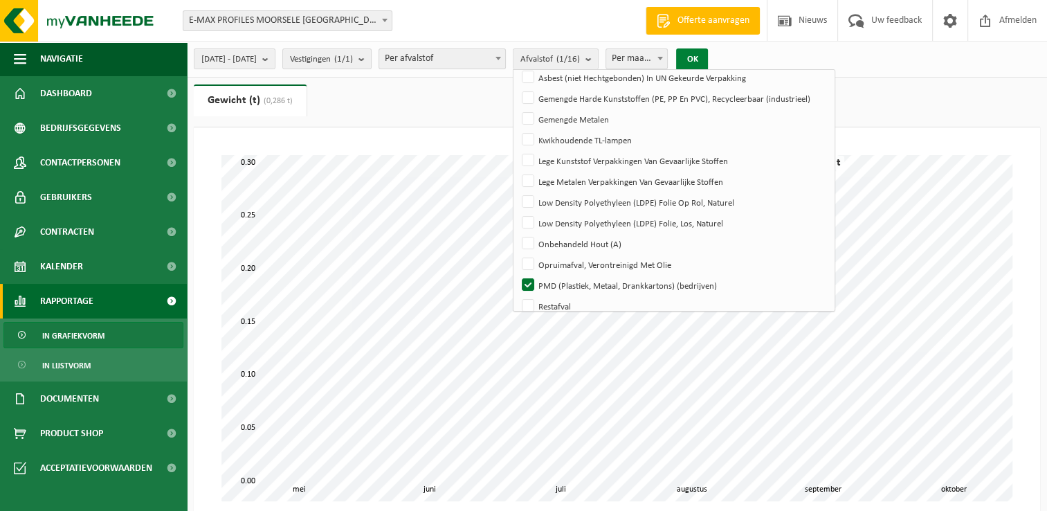
click at [708, 57] on button "OK" at bounding box center [692, 59] width 32 height 22
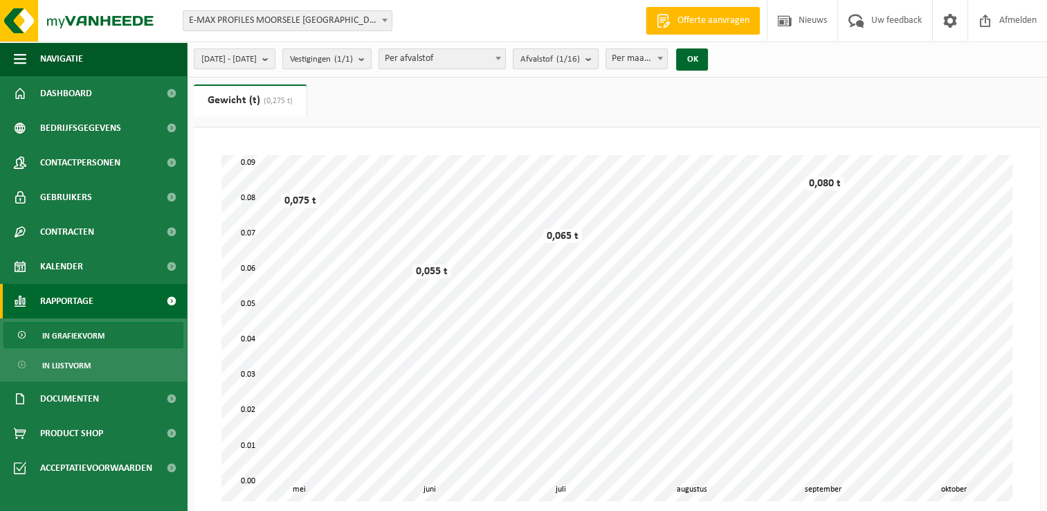
click at [598, 58] on b "submit" at bounding box center [592, 58] width 12 height 19
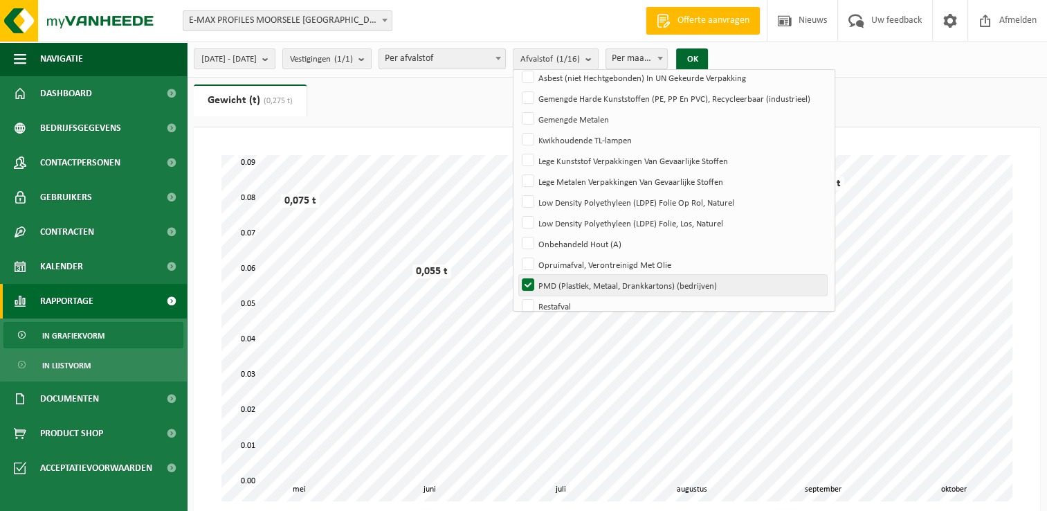
click at [569, 284] on label "PMD (Plastiek, Metaal, Drankkartons) (bedrijven)" at bounding box center [673, 285] width 308 height 21
click at [517, 275] on input "PMD (Plastiek, Metaal, Drankkartons) (bedrijven)" at bounding box center [516, 274] width 1 height 1
checkbox input "false"
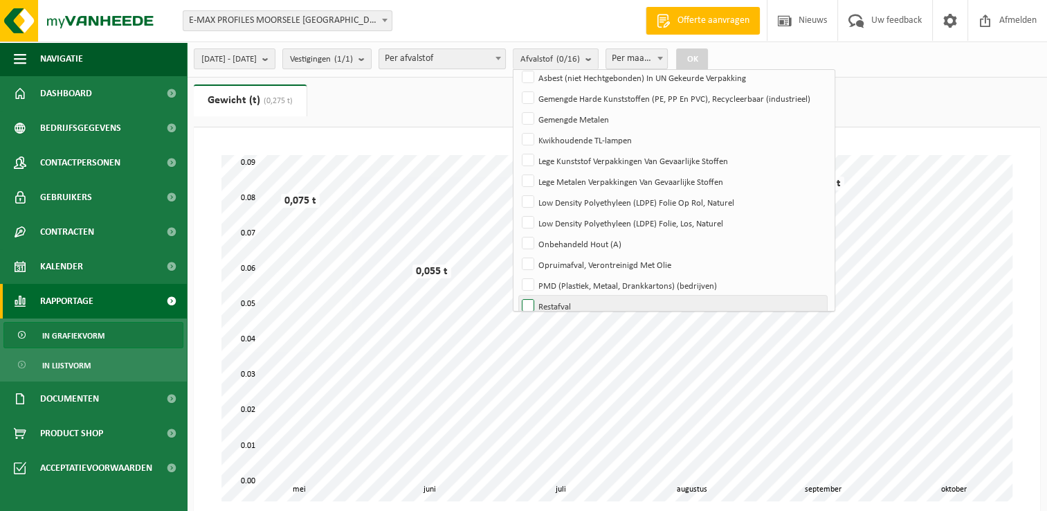
click at [573, 305] on label "Restafval" at bounding box center [673, 306] width 308 height 21
click at [517, 296] on input "Restafval" at bounding box center [516, 295] width 1 height 1
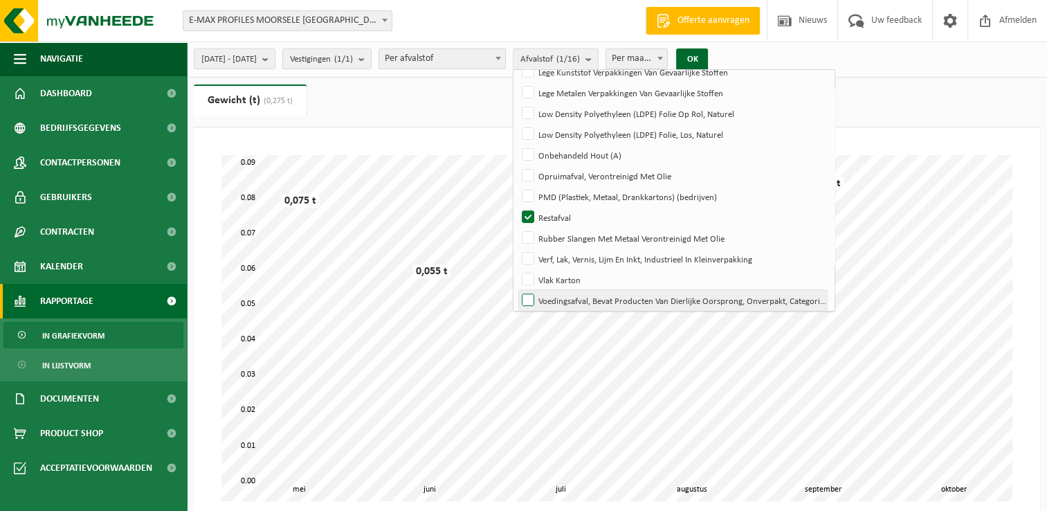
scroll to position [163, 0]
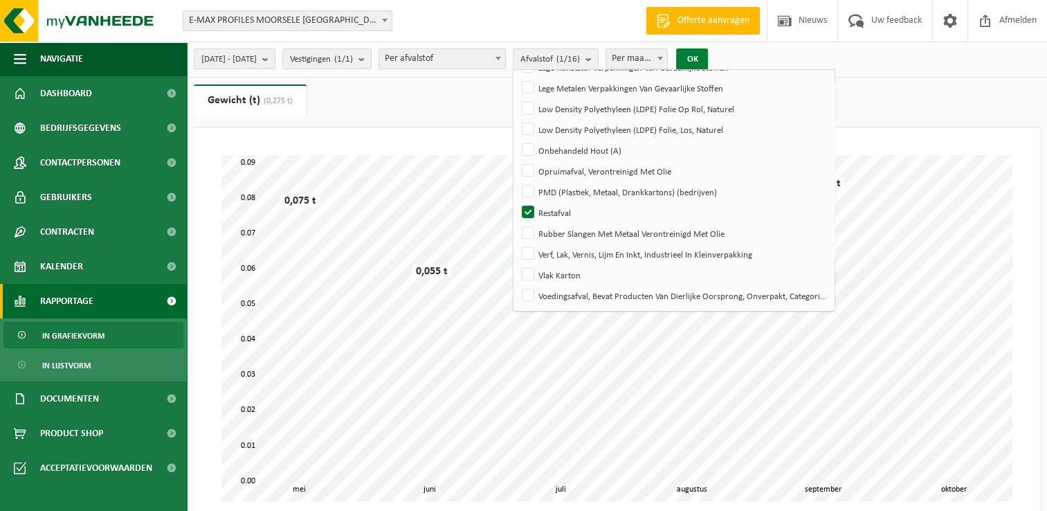
click at [708, 60] on button "OK" at bounding box center [692, 59] width 32 height 22
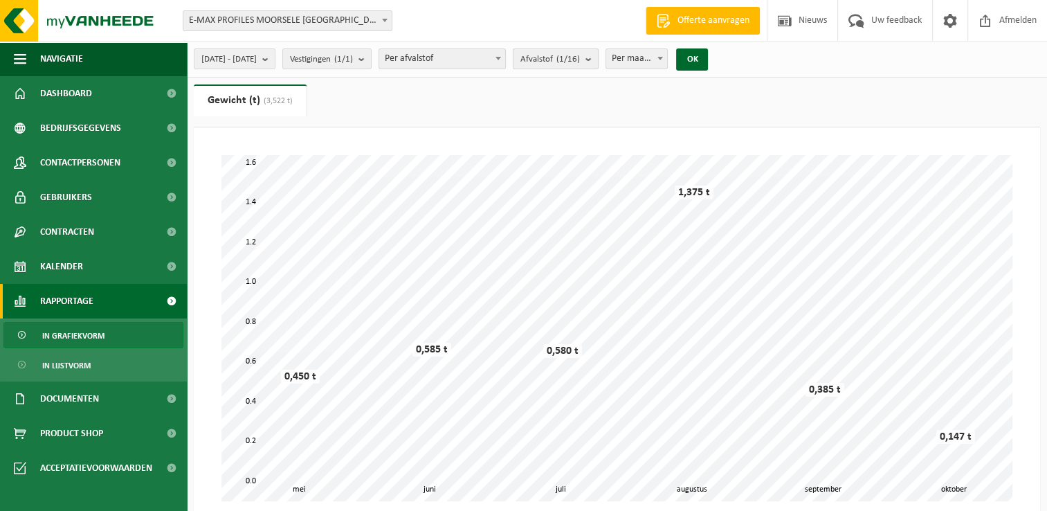
click at [598, 60] on b "submit" at bounding box center [592, 58] width 12 height 19
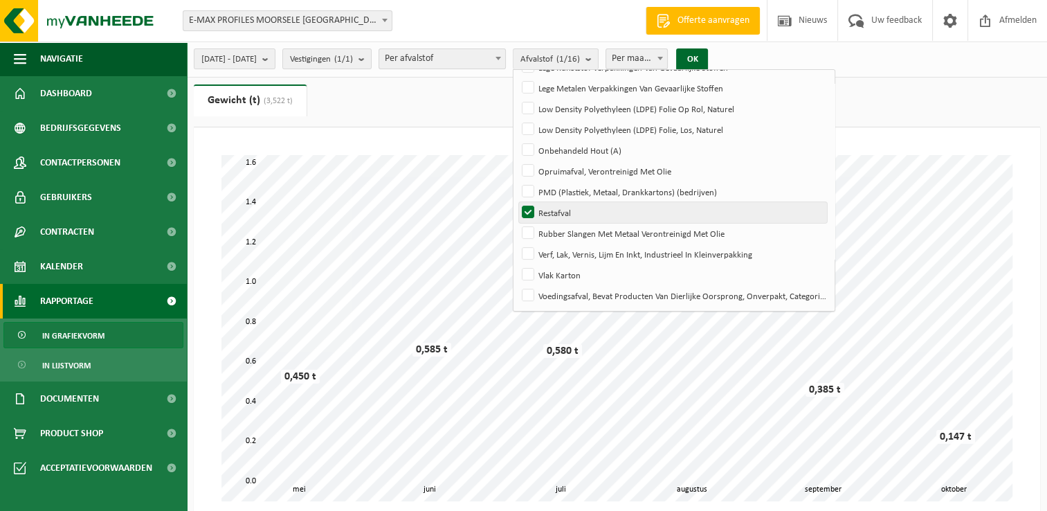
drag, startPoint x: 568, startPoint y: 211, endPoint x: 568, endPoint y: 225, distance: 13.9
click at [568, 211] on label "Restafval" at bounding box center [673, 212] width 308 height 21
click at [517, 202] on input "Restafval" at bounding box center [516, 201] width 1 height 1
checkbox input "false"
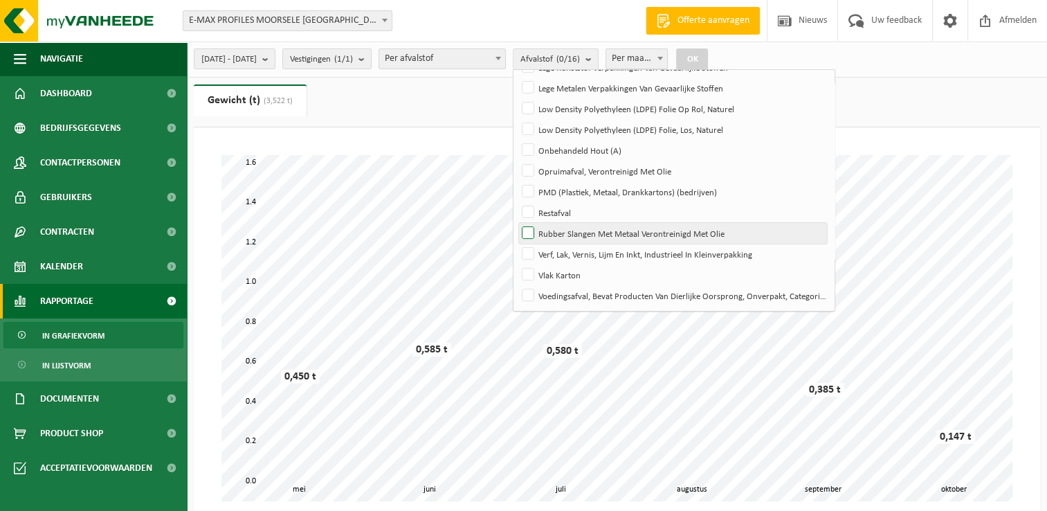
click at [569, 231] on label "Rubber Slangen Met Metaal Verontreinigd Met Olie" at bounding box center [673, 233] width 308 height 21
click at [517, 223] on input "Rubber Slangen Met Metaal Verontreinigd Met Olie" at bounding box center [516, 222] width 1 height 1
click at [708, 52] on button "OK" at bounding box center [692, 59] width 32 height 22
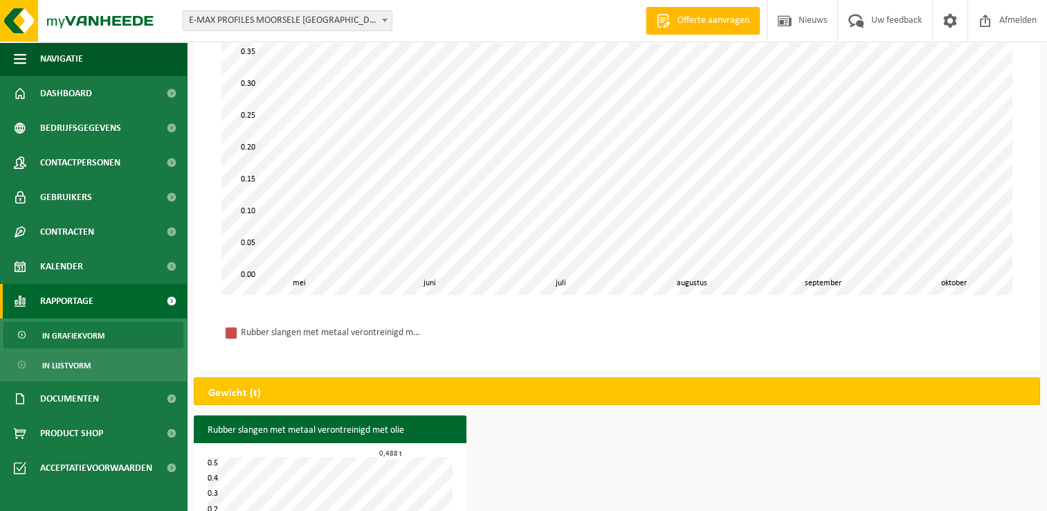
scroll to position [208, 0]
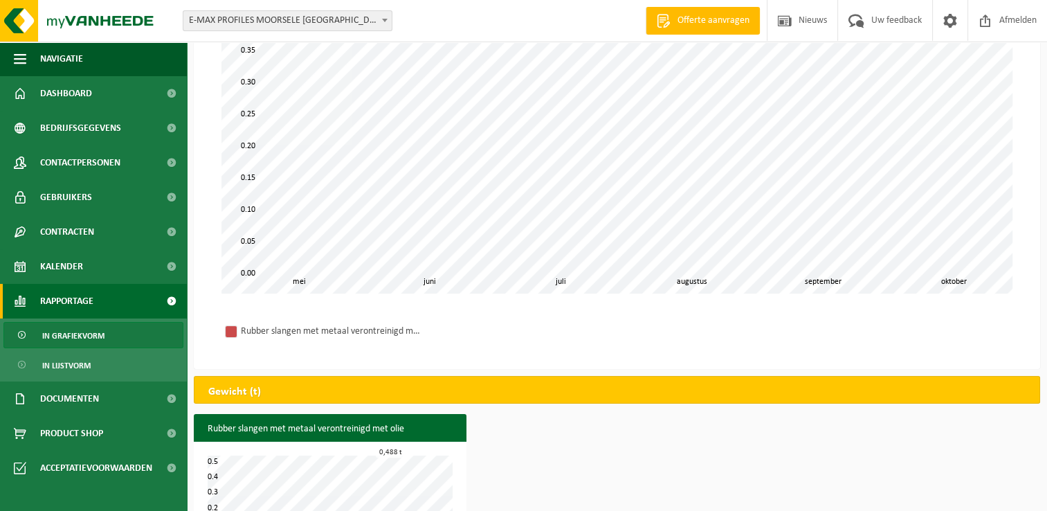
click at [351, 329] on div "Rubber slangen met metaal verontreinigd met olie" at bounding box center [331, 331] width 180 height 17
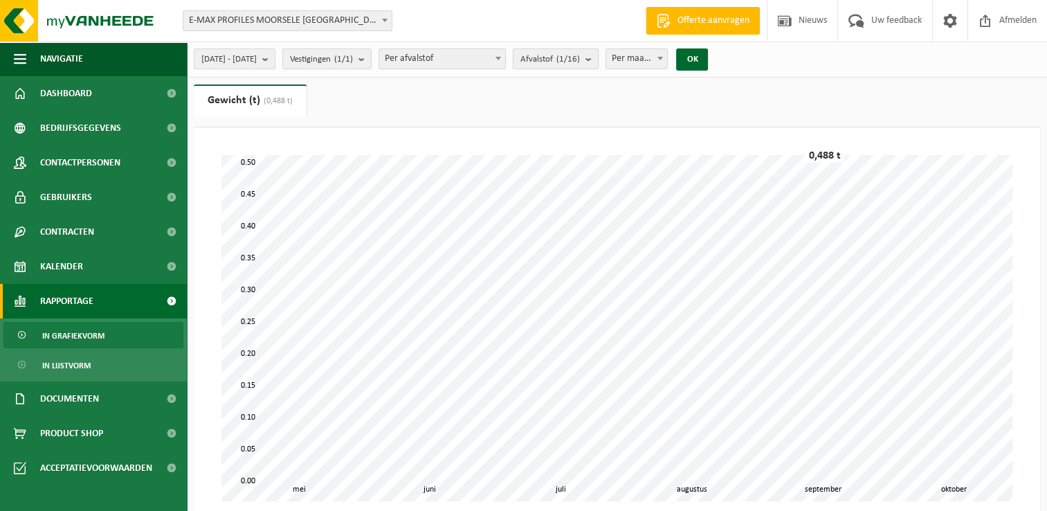
click at [598, 62] on b "submit" at bounding box center [592, 58] width 12 height 19
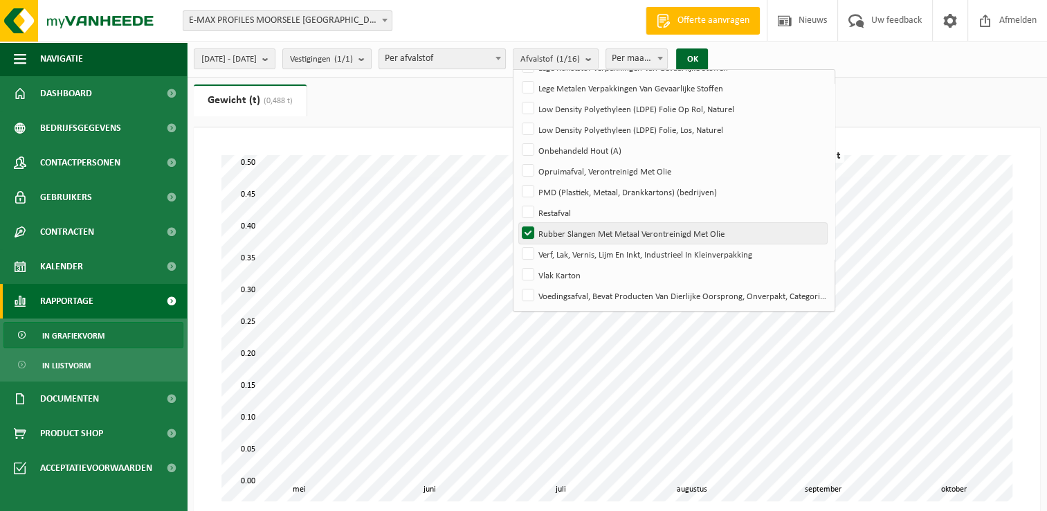
click at [565, 227] on label "Rubber Slangen Met Metaal Verontreinigd Met Olie" at bounding box center [673, 233] width 308 height 21
click at [517, 223] on input "Rubber Slangen Met Metaal Verontreinigd Met Olie" at bounding box center [516, 222] width 1 height 1
checkbox input "false"
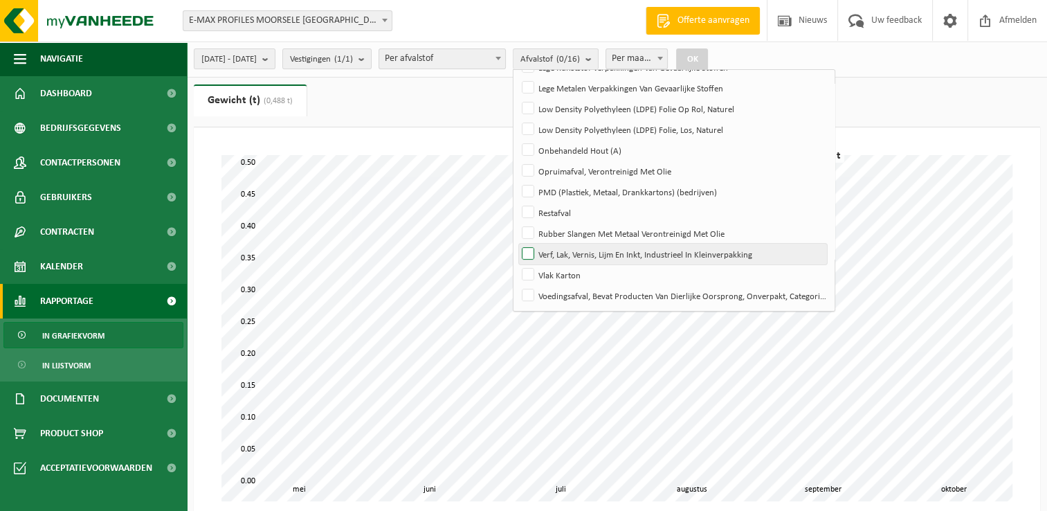
click at [568, 249] on label "Verf, Lak, Vernis, Lijm En Inkt, Industrieel In Kleinverpakking" at bounding box center [673, 254] width 308 height 21
click at [517, 244] on input "Verf, Lak, Vernis, Lijm En Inkt, Industrieel In Kleinverpakking" at bounding box center [516, 243] width 1 height 1
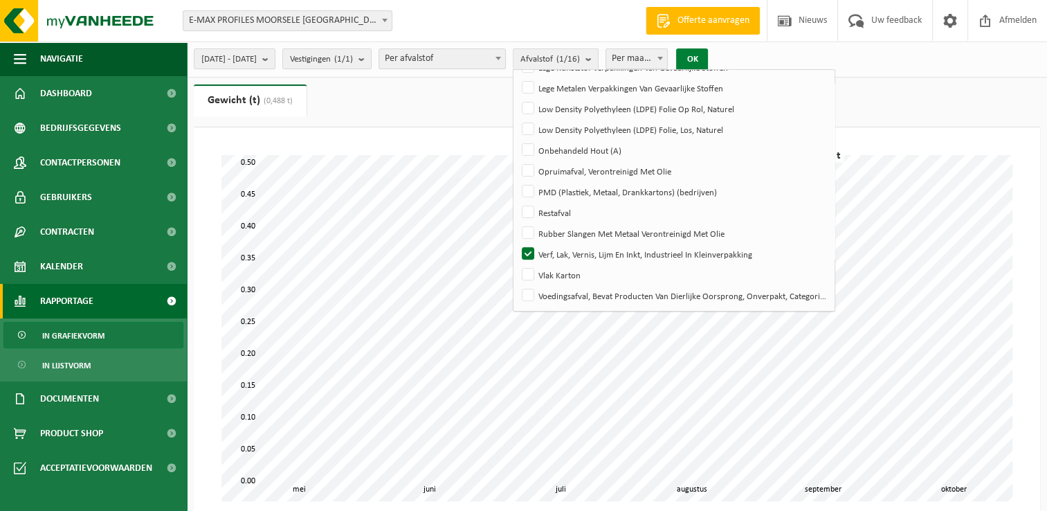
click at [708, 52] on button "OK" at bounding box center [692, 59] width 32 height 22
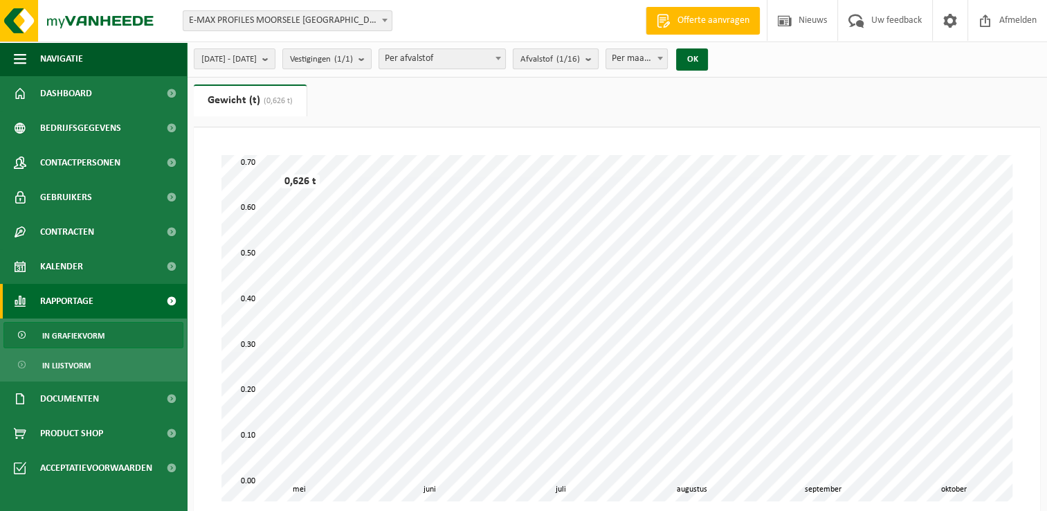
click at [598, 60] on b "submit" at bounding box center [592, 58] width 12 height 19
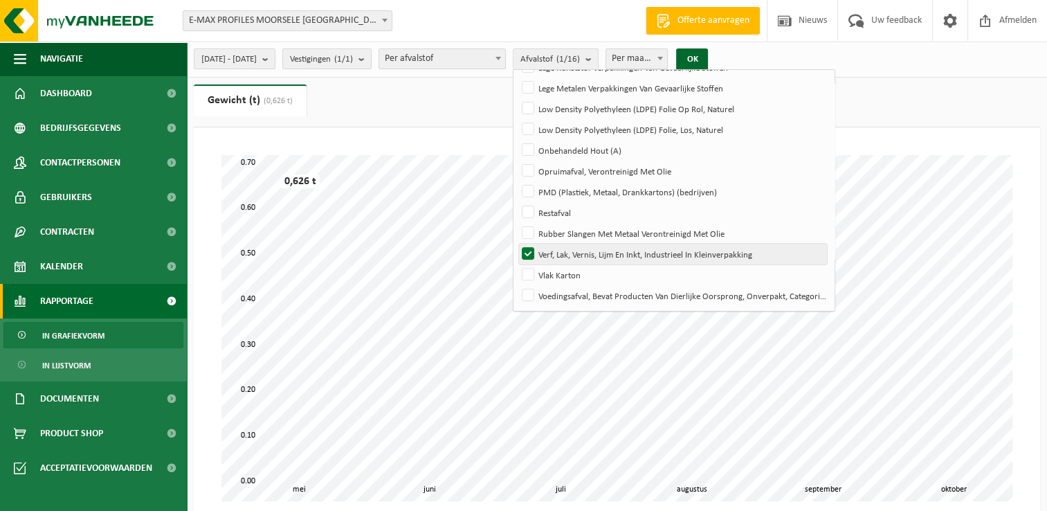
click at [561, 249] on label "Verf, Lak, Vernis, Lijm En Inkt, Industrieel In Kleinverpakking" at bounding box center [673, 254] width 308 height 21
click at [517, 244] on input "Verf, Lak, Vernis, Lijm En Inkt, Industrieel In Kleinverpakking" at bounding box center [516, 243] width 1 height 1
checkbox input "false"
drag, startPoint x: 567, startPoint y: 275, endPoint x: 577, endPoint y: 259, distance: 18.6
click at [568, 275] on label "Vlak Karton" at bounding box center [673, 274] width 308 height 21
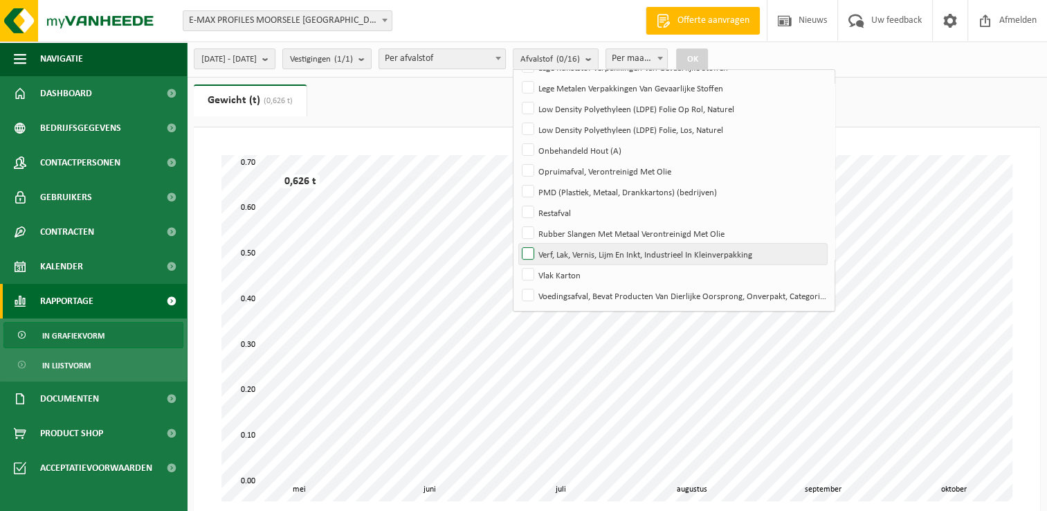
click at [517, 264] on input "Vlak Karton" at bounding box center [516, 264] width 1 height 1
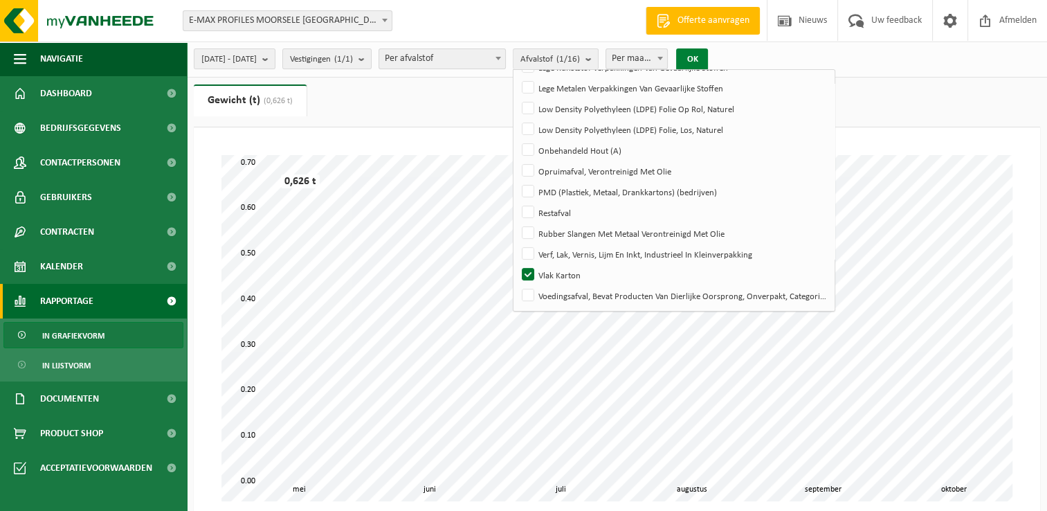
click at [708, 57] on button "OK" at bounding box center [692, 59] width 32 height 22
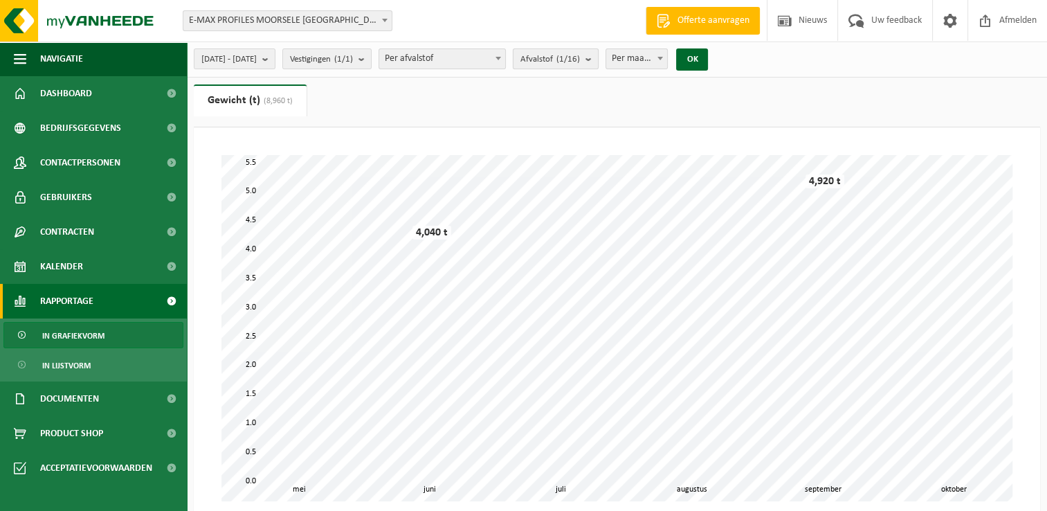
click at [598, 57] on b "submit" at bounding box center [592, 58] width 12 height 19
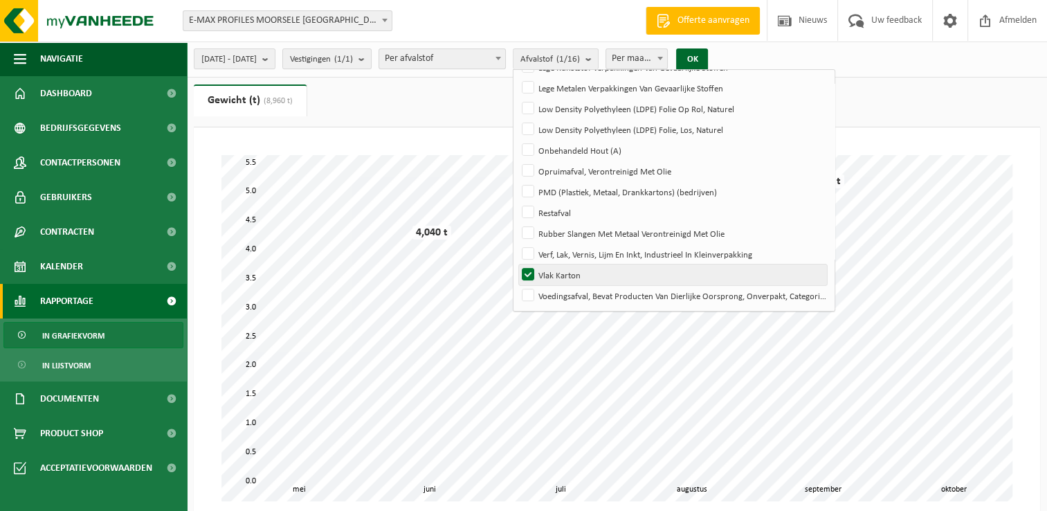
click at [563, 267] on label "Vlak Karton" at bounding box center [673, 274] width 308 height 21
click at [517, 264] on input "Vlak Karton" at bounding box center [516, 264] width 1 height 1
checkbox input "false"
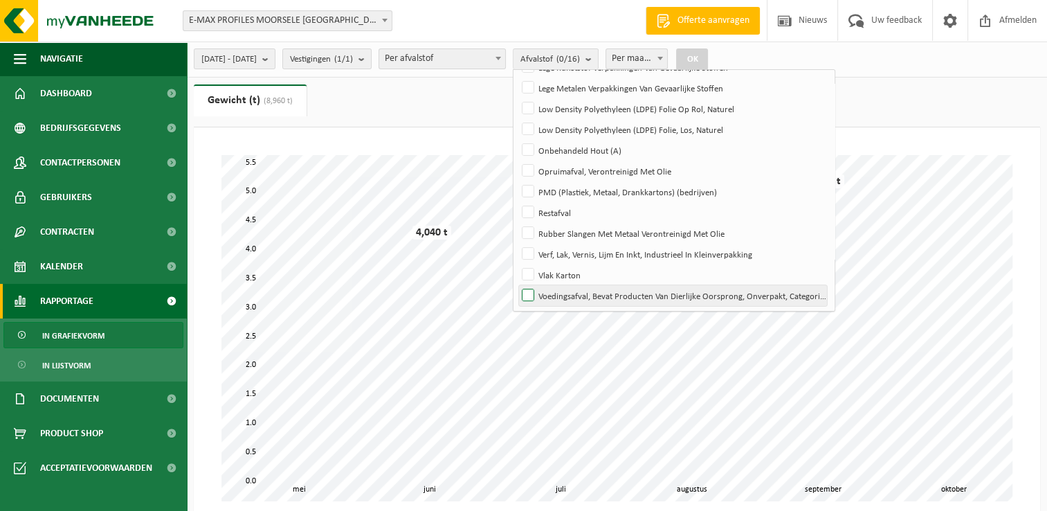
click at [572, 287] on label "Voedingsafval, Bevat Producten Van Dierlijke Oorsprong, Onverpakt, Categorie 3" at bounding box center [673, 295] width 308 height 21
click at [517, 285] on input "Voedingsafval, Bevat Producten Van Dierlijke Oorsprong, Onverpakt, Categorie 3" at bounding box center [516, 284] width 1 height 1
checkbox input "true"
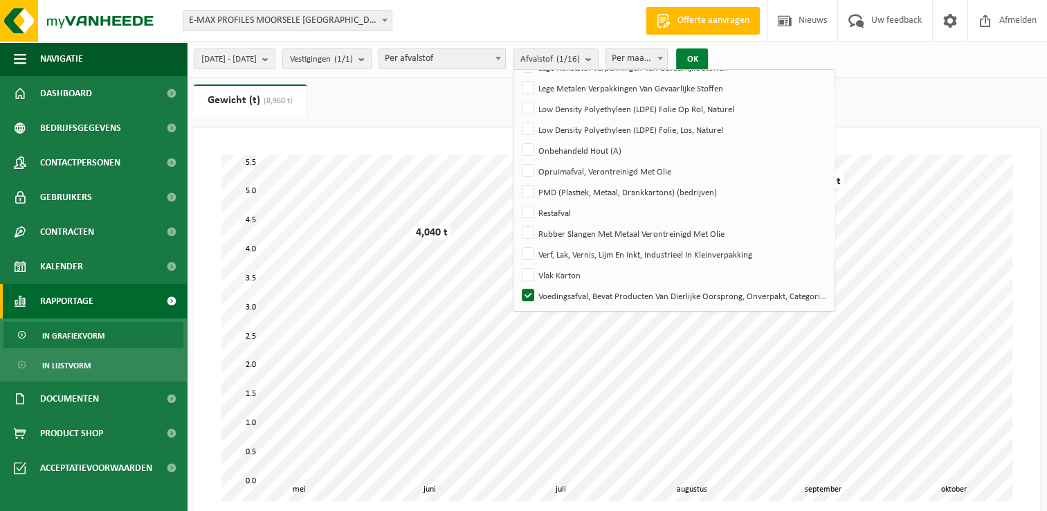
click at [708, 56] on button "OK" at bounding box center [692, 59] width 32 height 22
